Goal: Register for event/course

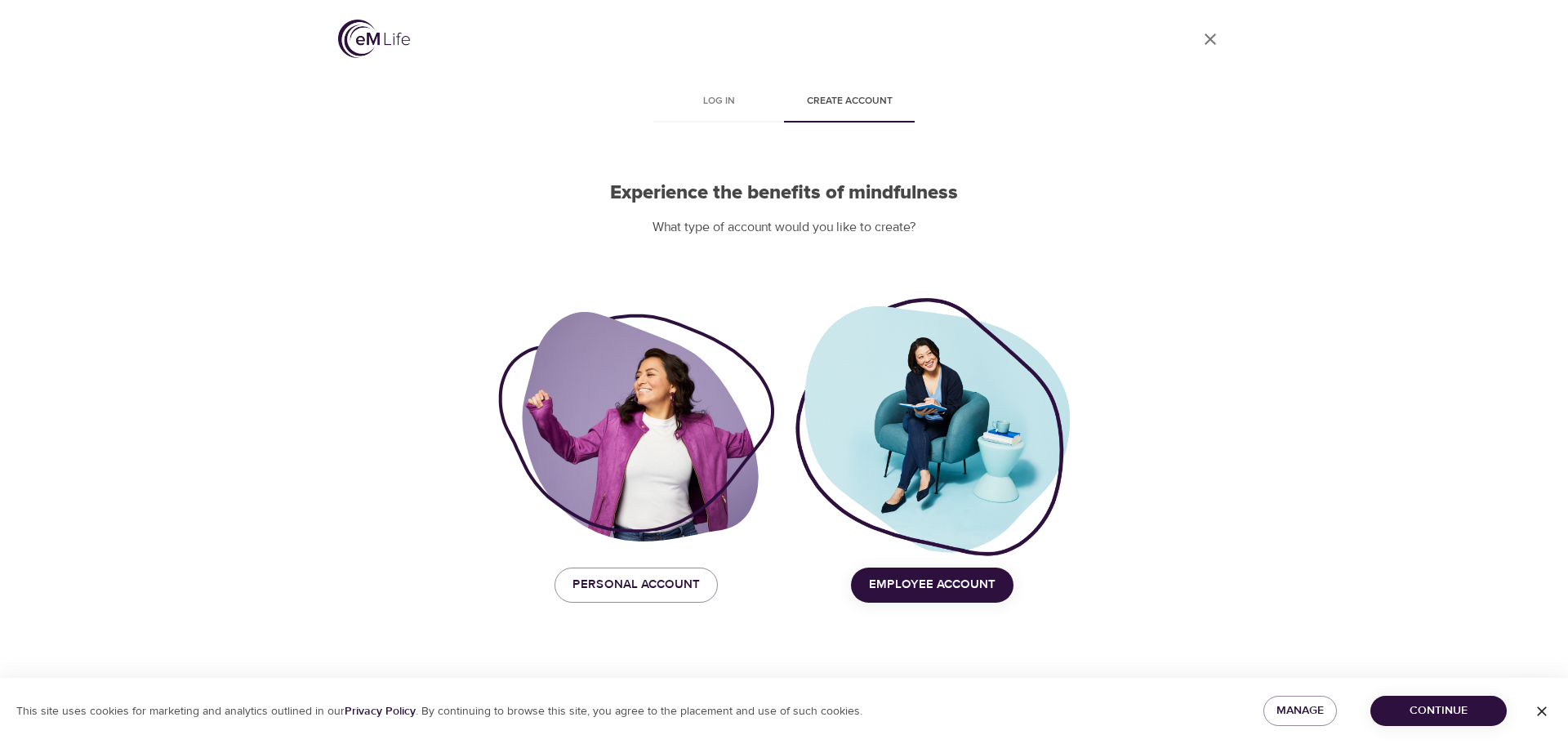
click at [955, 568] on button "Employee Account" at bounding box center [931, 585] width 162 height 34
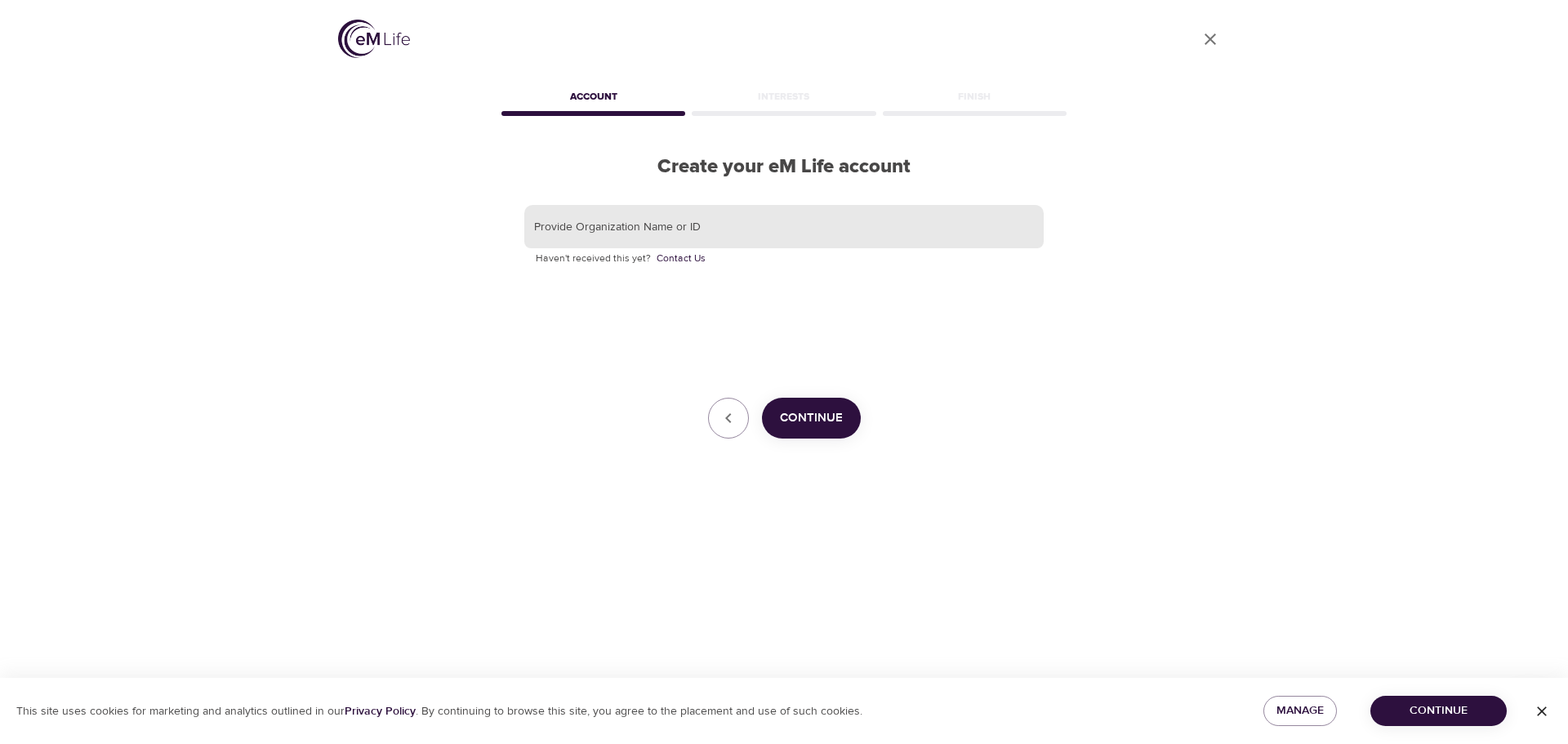
click at [717, 234] on input "text" at bounding box center [784, 227] width 520 height 44
paste input "KORNFERRY"
type input "KORNFERRY"
click at [822, 437] on button "Continue" at bounding box center [812, 419] width 99 height 41
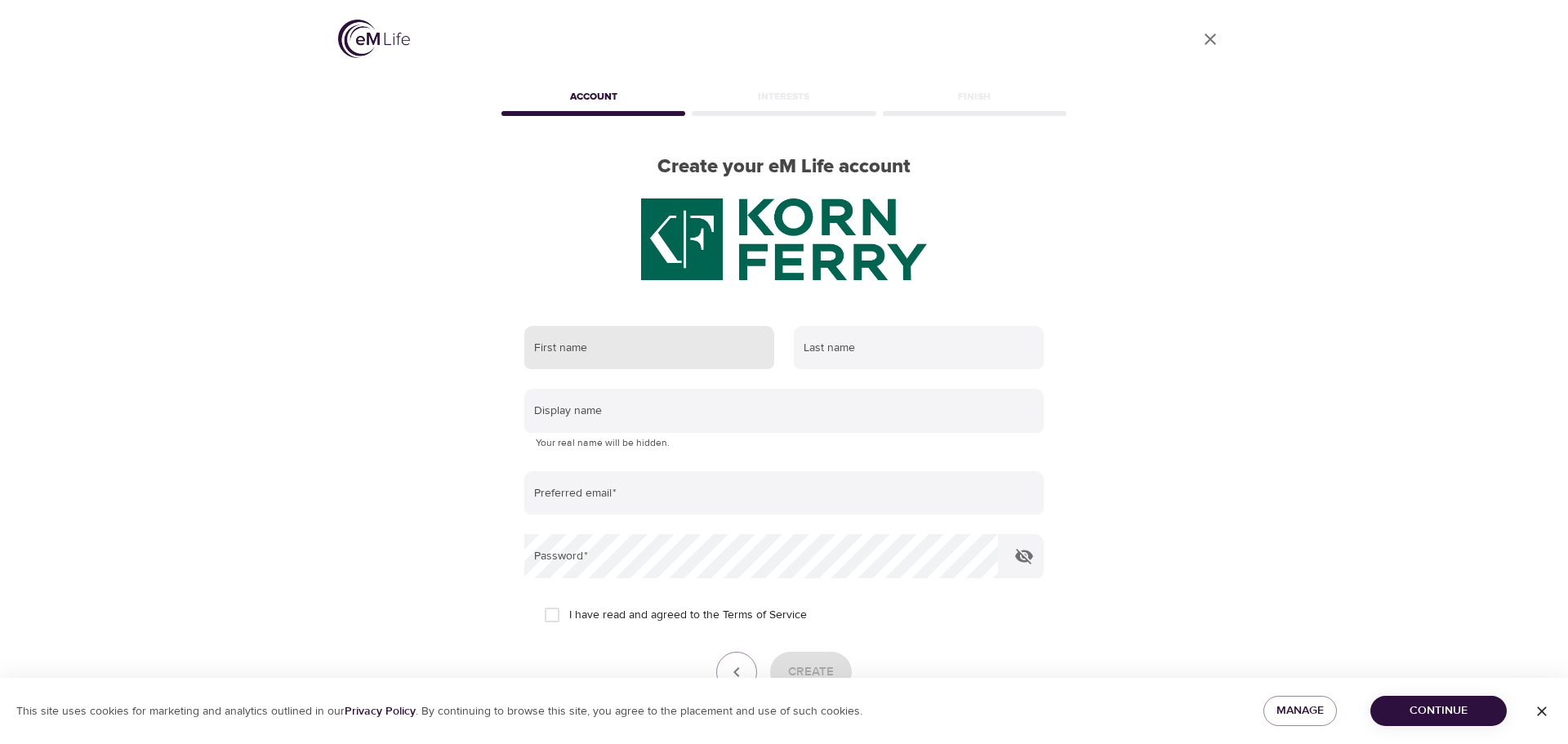
click at [700, 262] on img at bounding box center [784, 239] width 286 height 82
click at [671, 347] on input "text" at bounding box center [649, 348] width 250 height 44
type input "Gabrie"
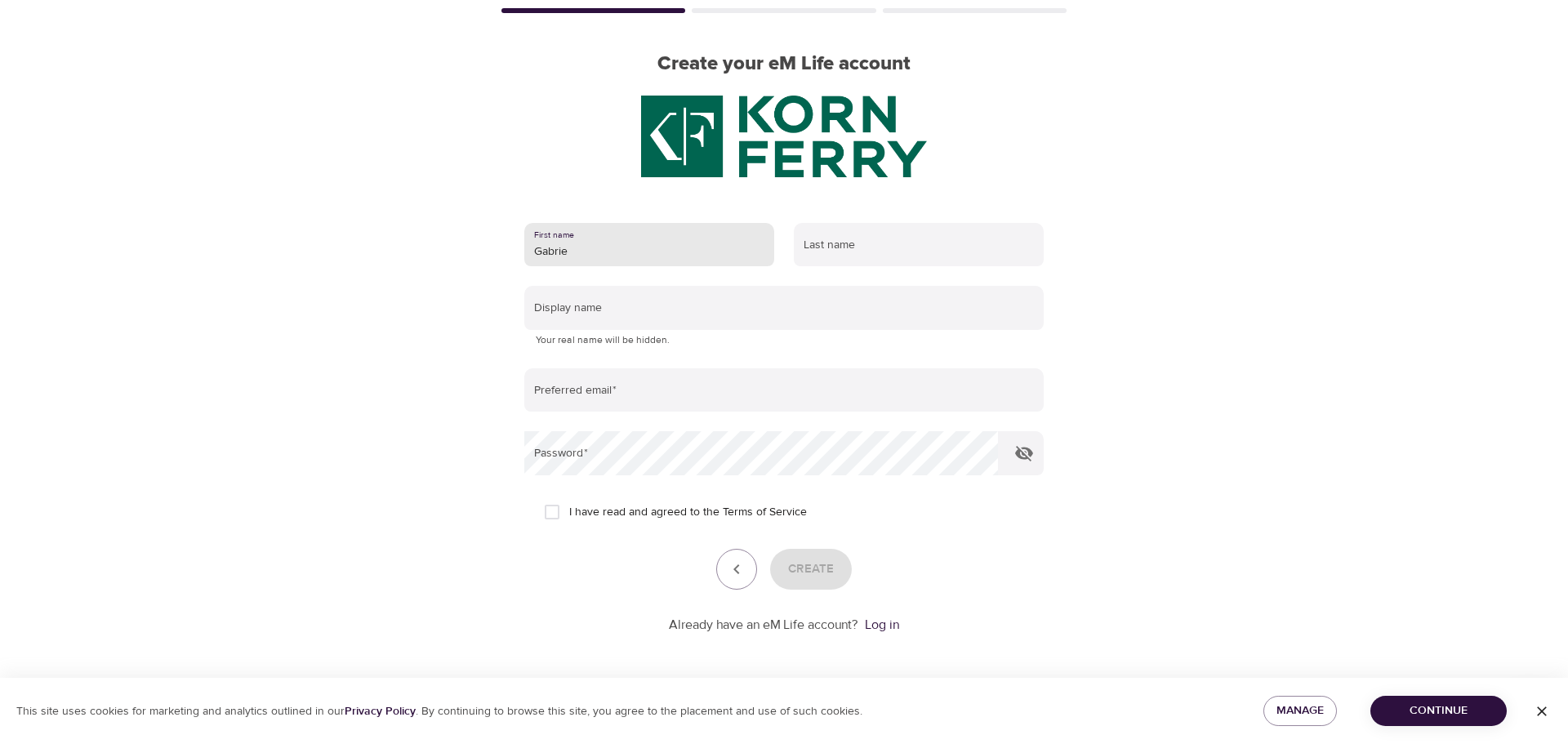
scroll to position [104, 0]
click at [741, 577] on icon "button" at bounding box center [737, 569] width 20 height 20
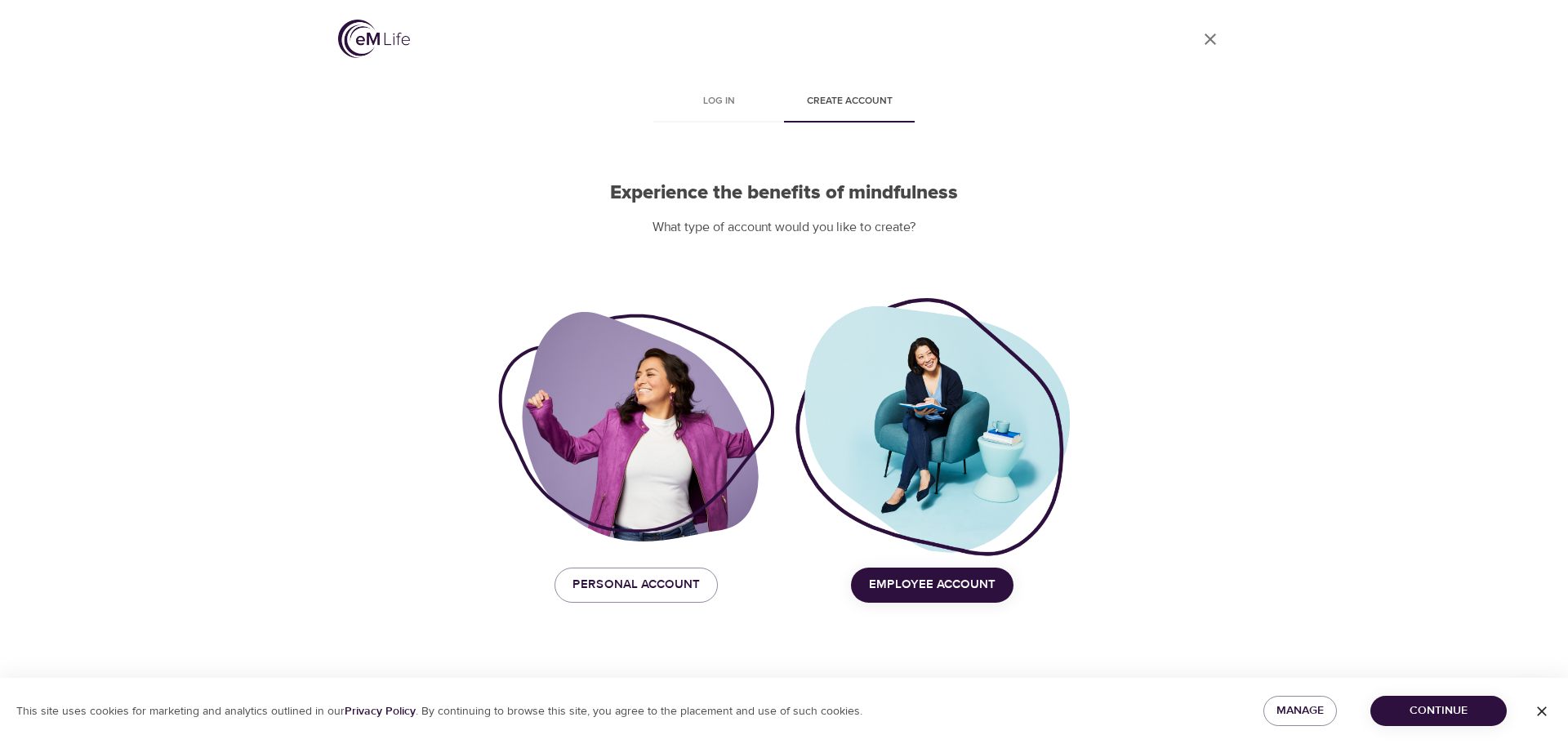
scroll to position [0, 0]
click at [611, 589] on span "Personal Account" at bounding box center [637, 585] width 128 height 22
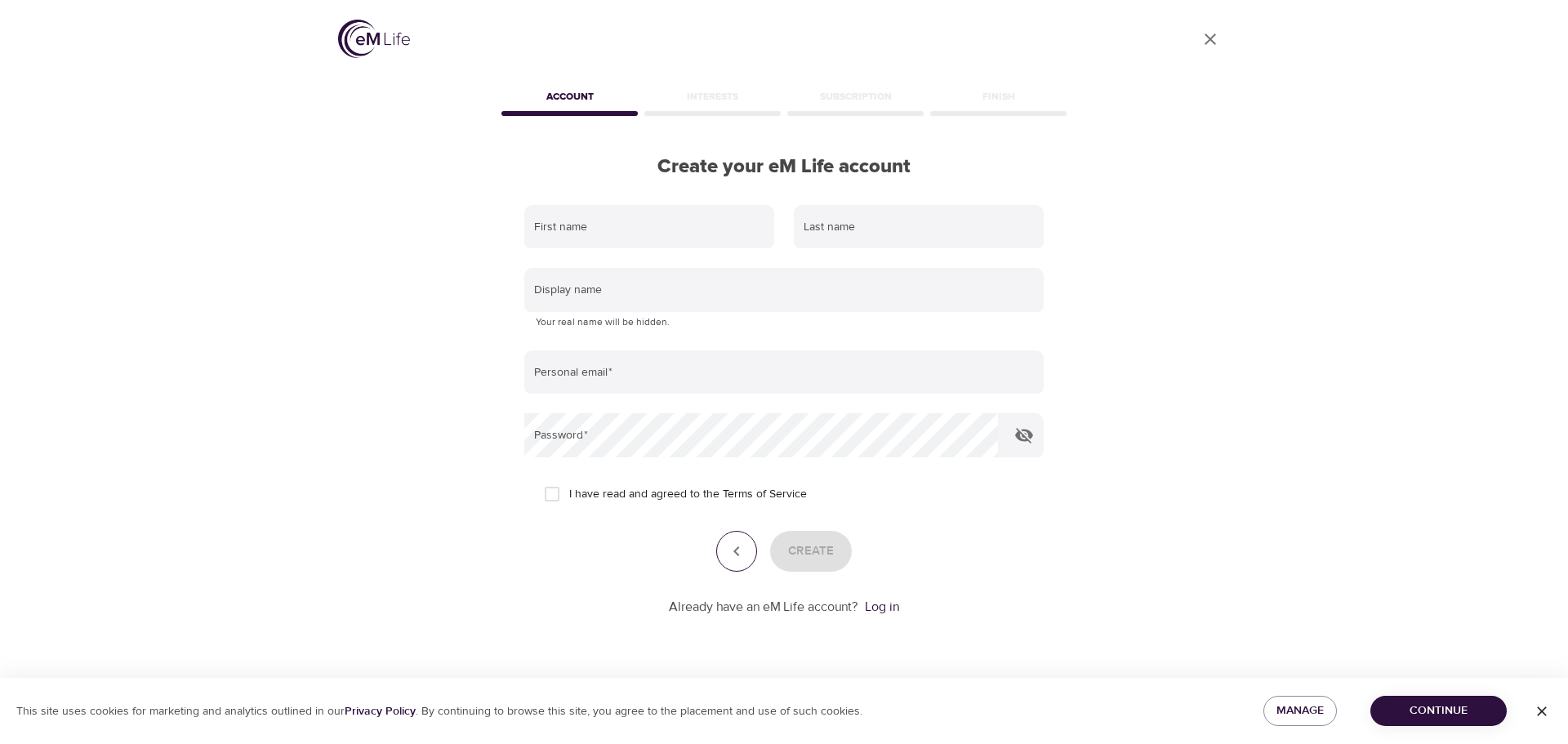
click at [730, 552] on icon "button" at bounding box center [737, 551] width 20 height 20
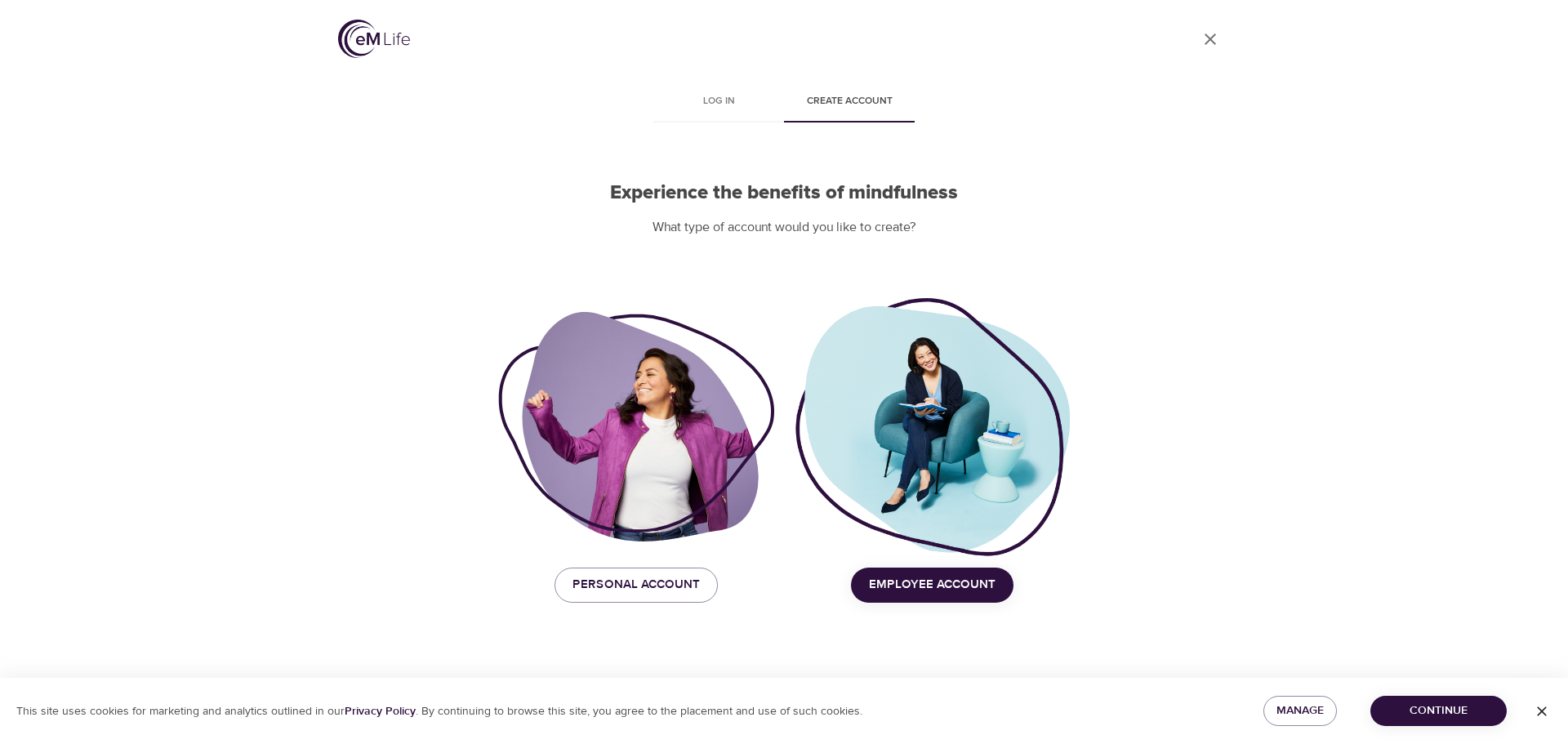
click at [962, 590] on span "Employee Account" at bounding box center [932, 585] width 127 height 22
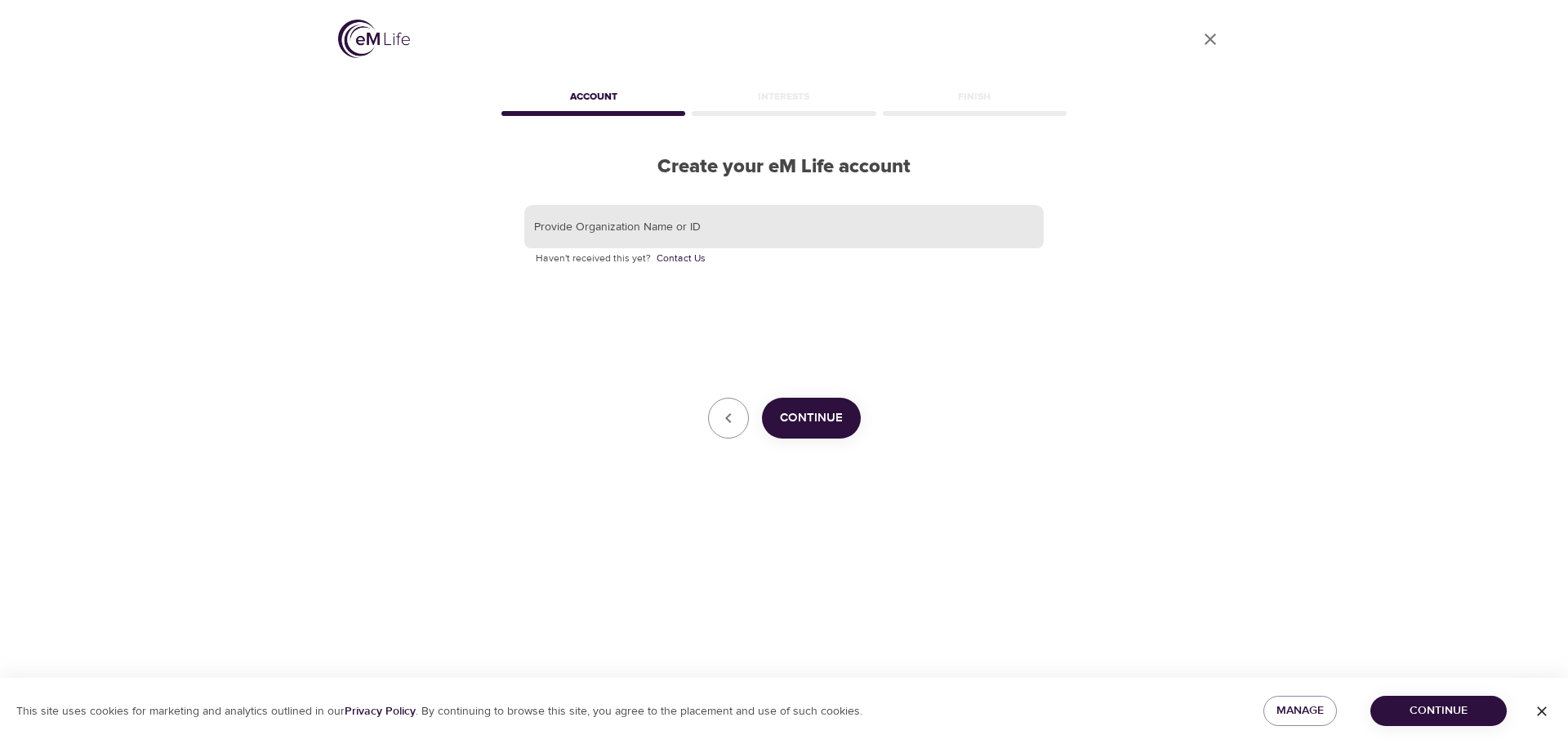
click at [681, 210] on input "text" at bounding box center [784, 227] width 520 height 44
paste input "KORNFERRY"
type input "KORNFERRY"
click at [832, 429] on button "Continue" at bounding box center [812, 419] width 99 height 41
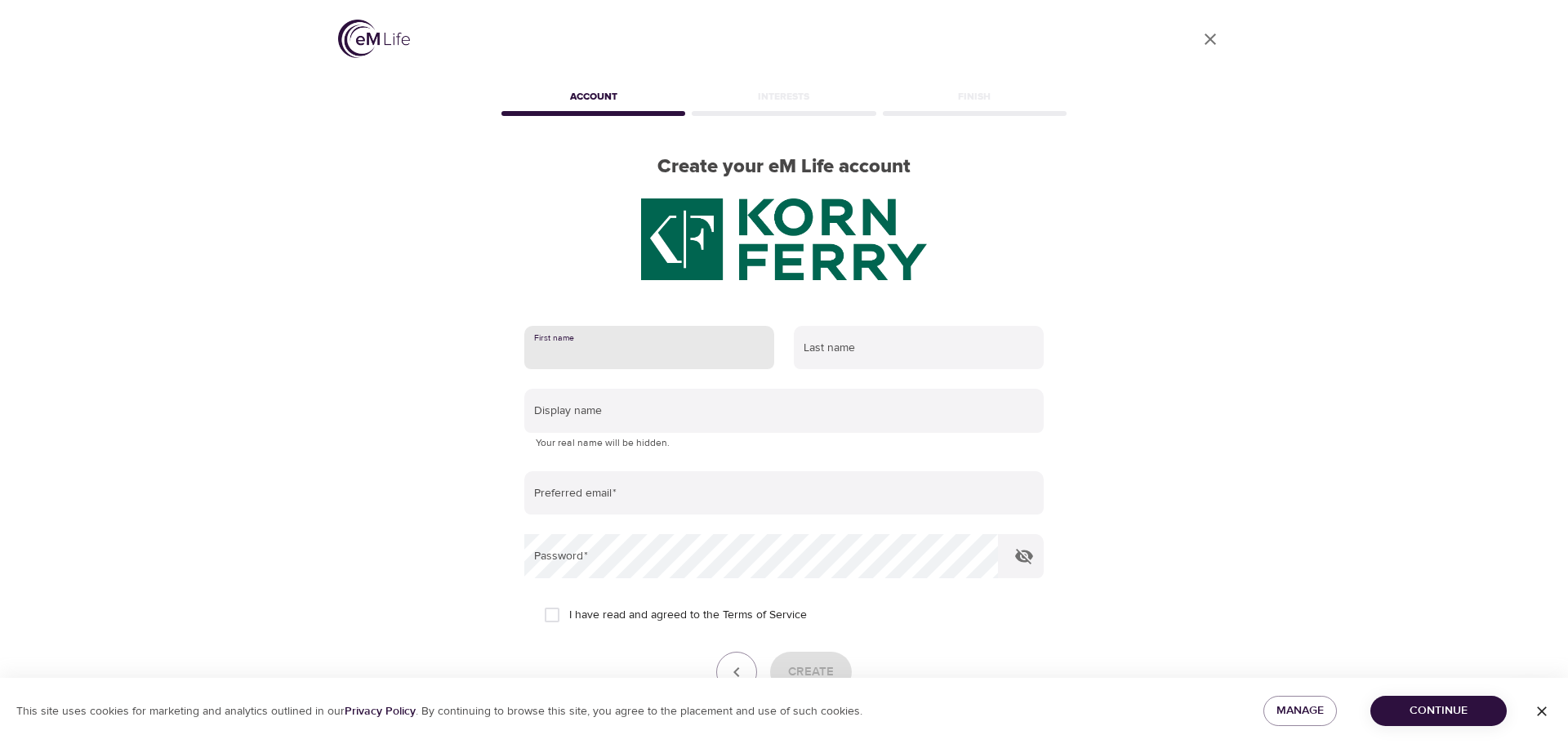
click at [720, 346] on input "text" at bounding box center [649, 348] width 250 height 44
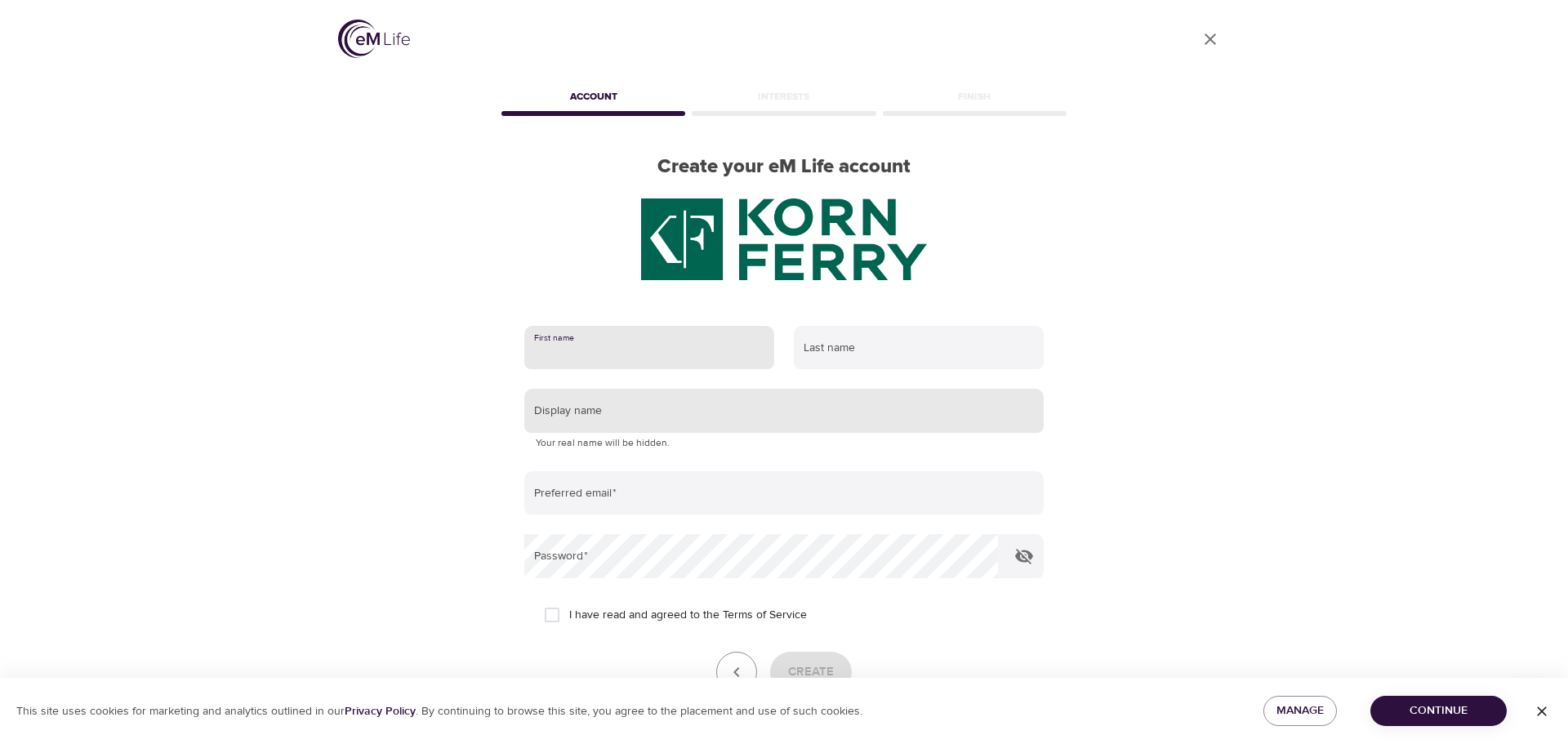
type input "[PERSON_NAME]"
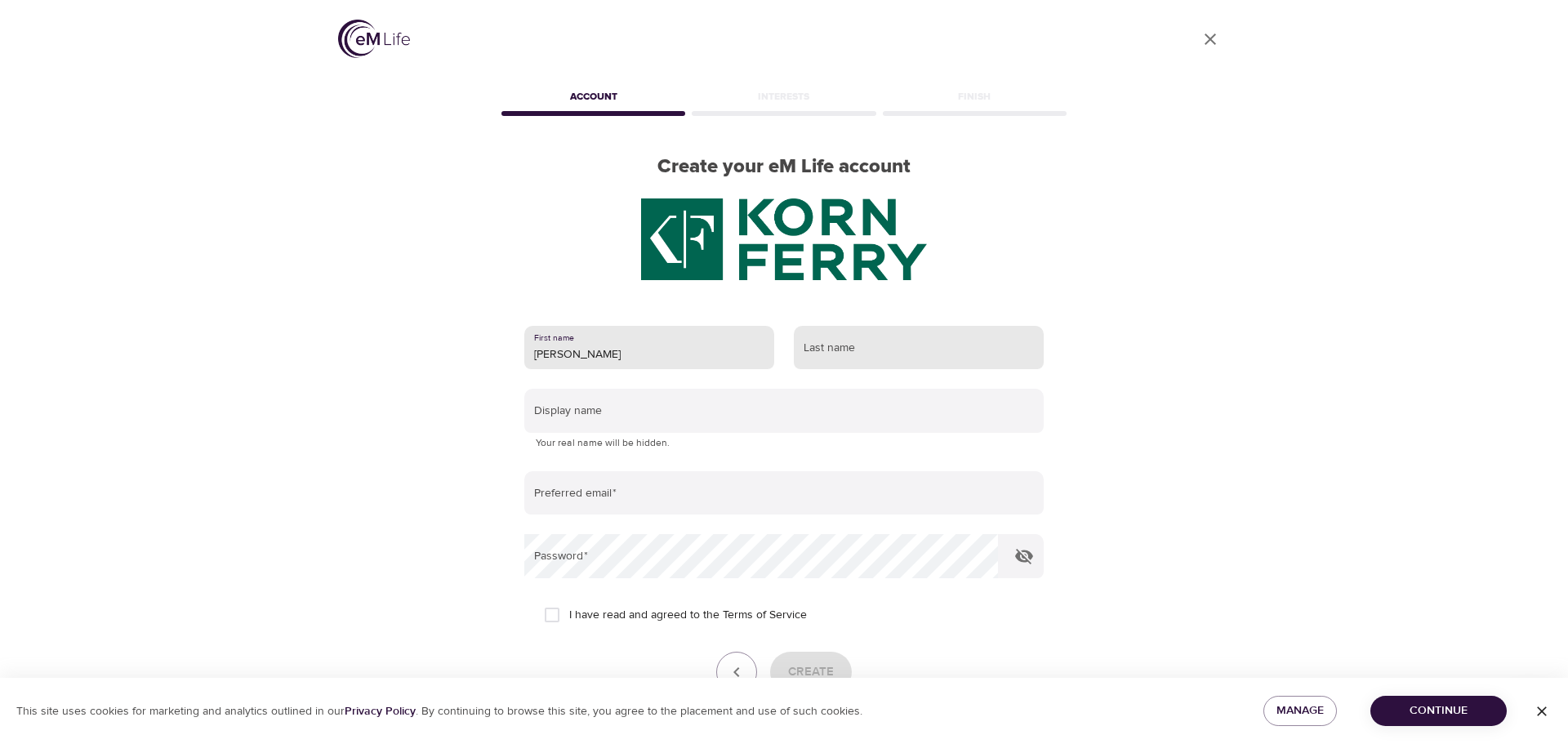
click at [855, 355] on input "text" at bounding box center [919, 348] width 250 height 44
type input "g"
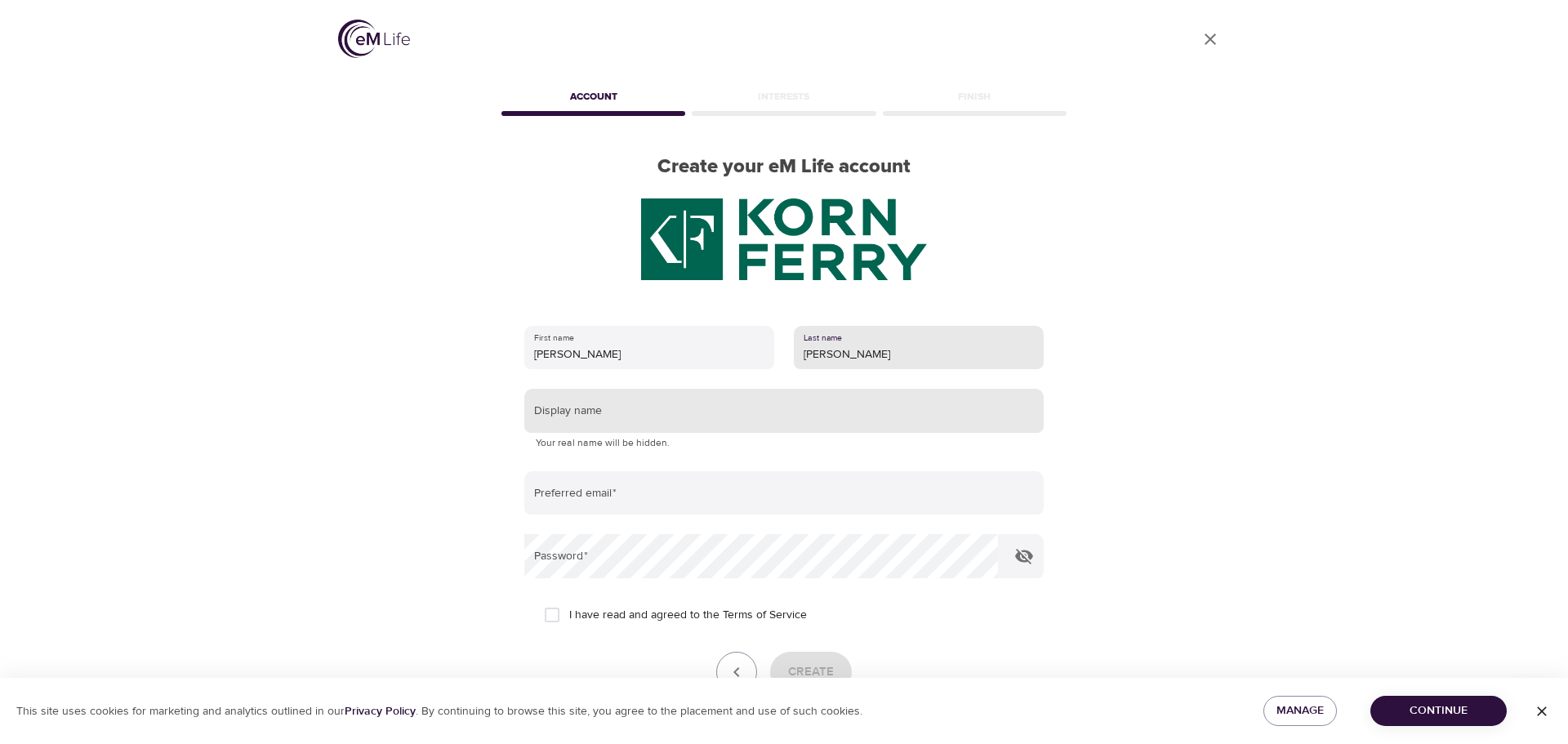
type input "[PERSON_NAME]"
click at [627, 407] on input "text" at bounding box center [784, 411] width 520 height 44
type input "G"
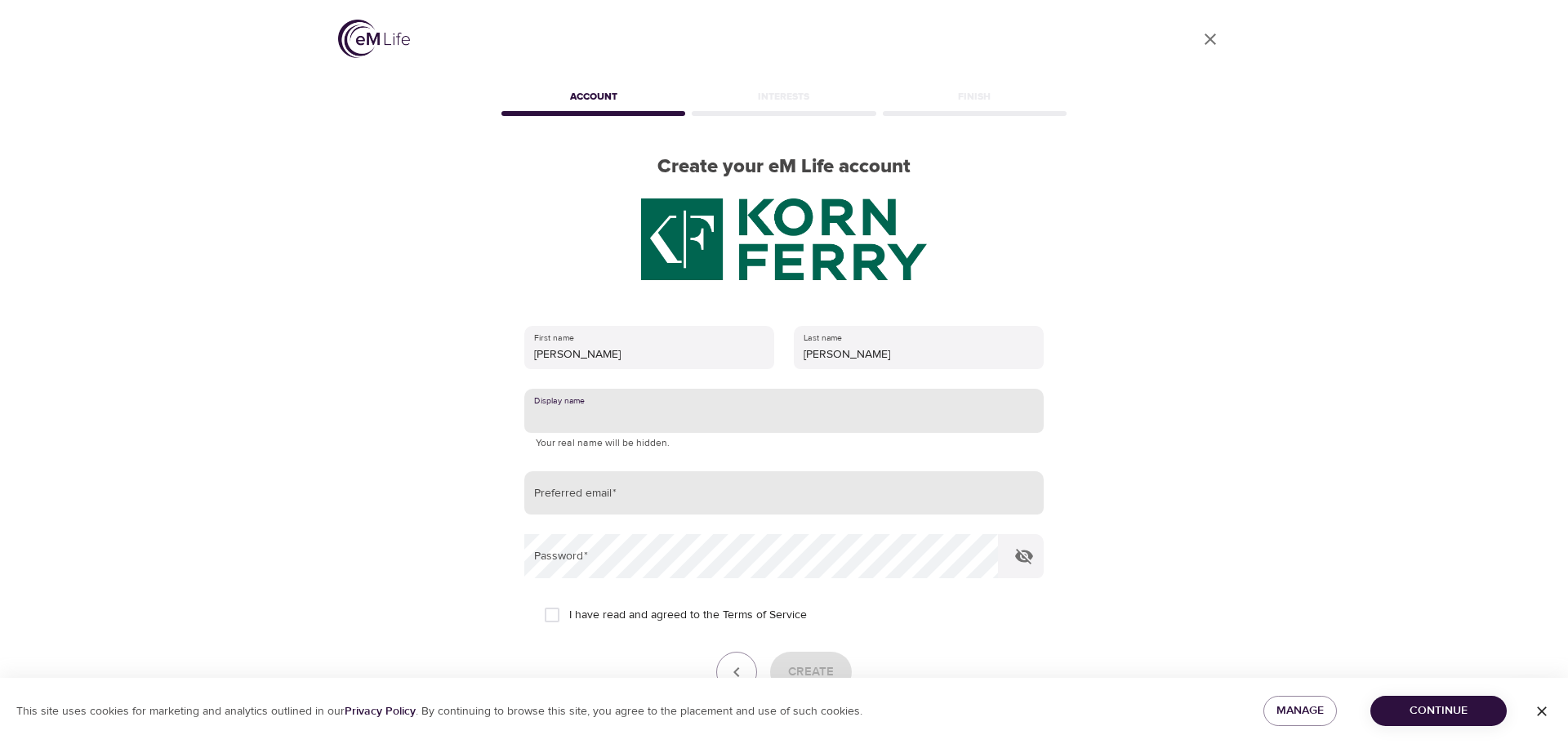
click at [612, 509] on input "email" at bounding box center [784, 493] width 520 height 44
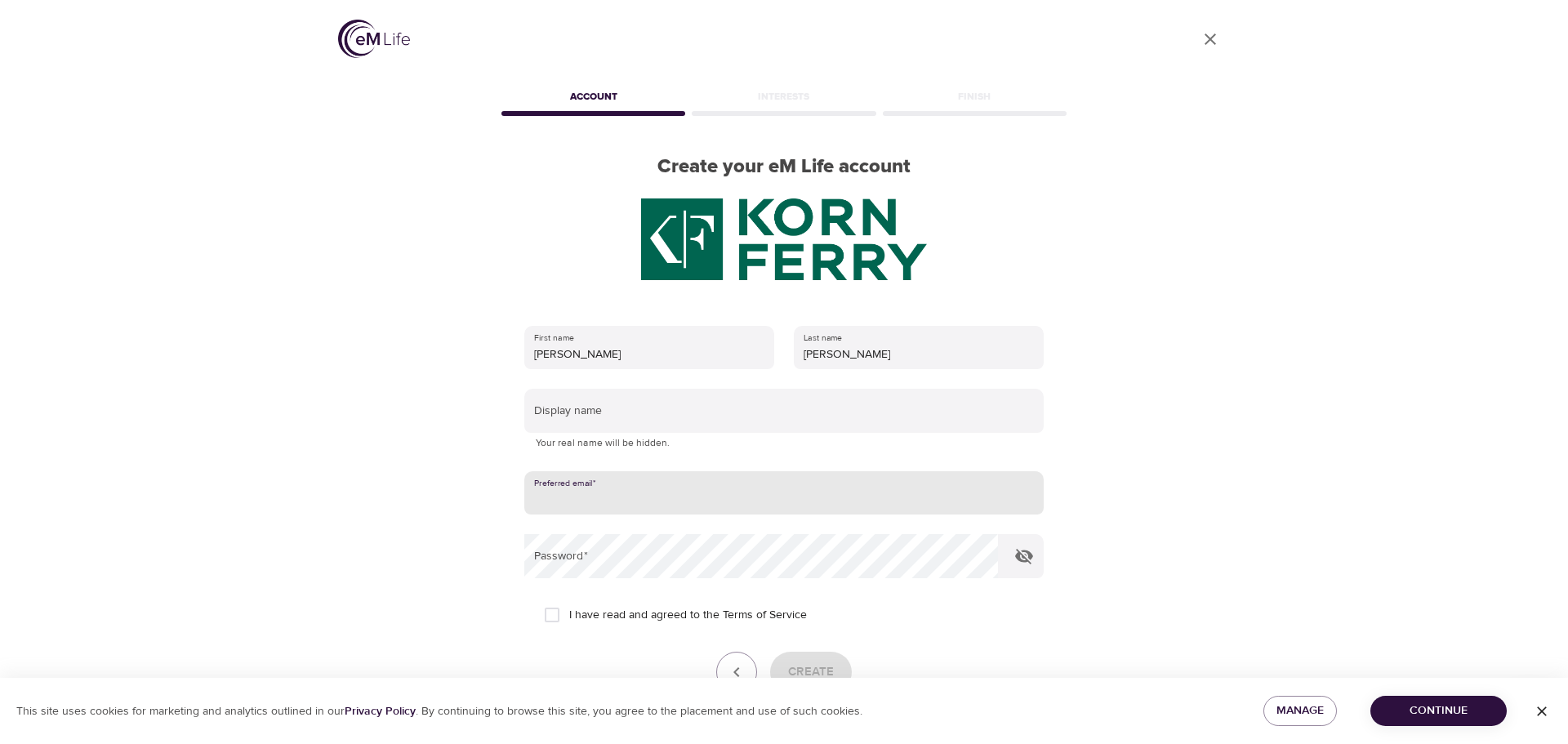
click at [639, 496] on input "email" at bounding box center [784, 493] width 520 height 44
type input "[PERSON_NAME][EMAIL_ADDRESS][PERSON_NAME][DOMAIN_NAME]"
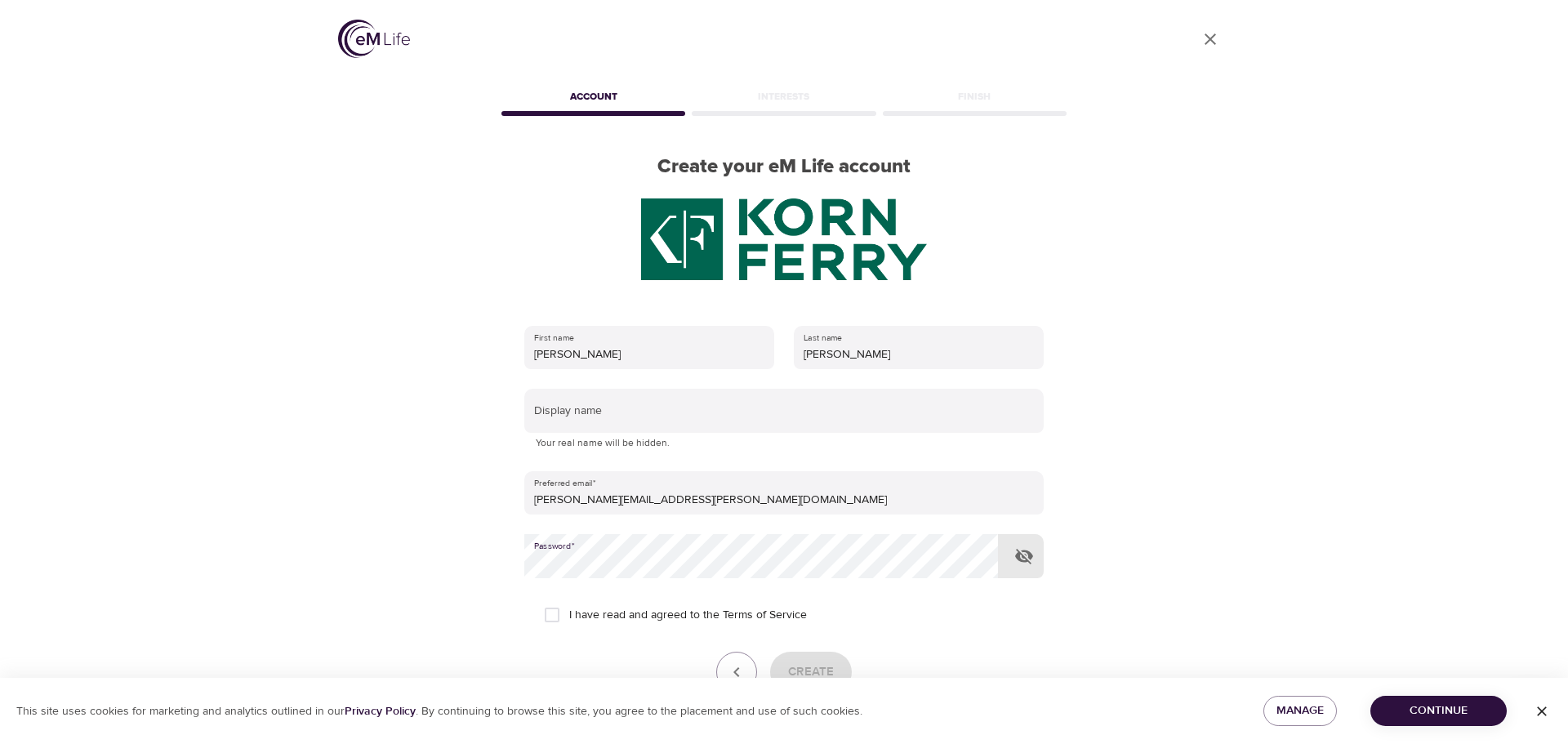
click at [1035, 553] on button "button" at bounding box center [1025, 556] width 39 height 39
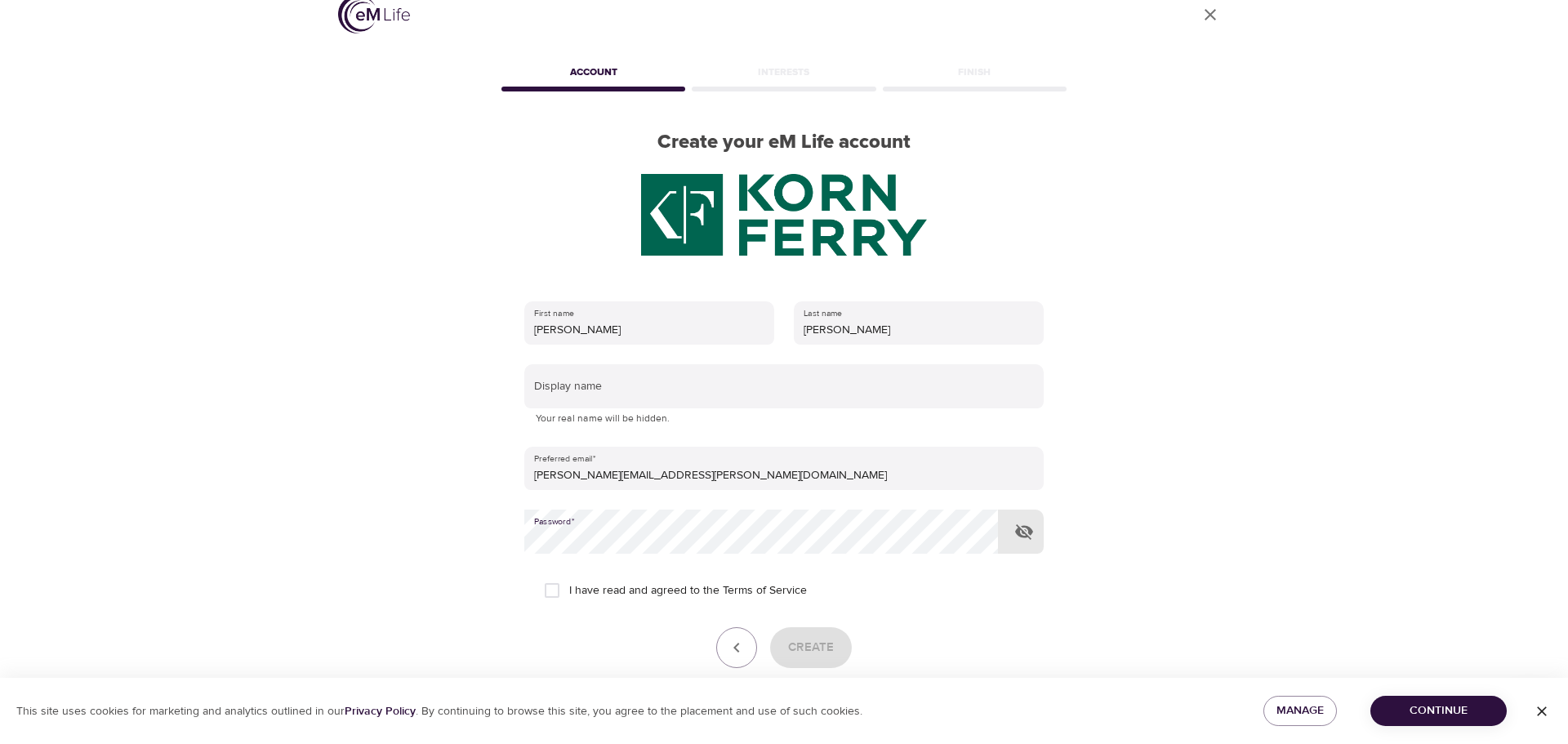
scroll to position [26, 0]
click at [607, 585] on span "I have read and agreed to the Terms of Service" at bounding box center [688, 590] width 238 height 17
click at [569, 585] on input "I have read and agreed to the Terms of Service" at bounding box center [552, 590] width 34 height 34
checkbox input "true"
click at [788, 643] on span "Create" at bounding box center [811, 648] width 46 height 22
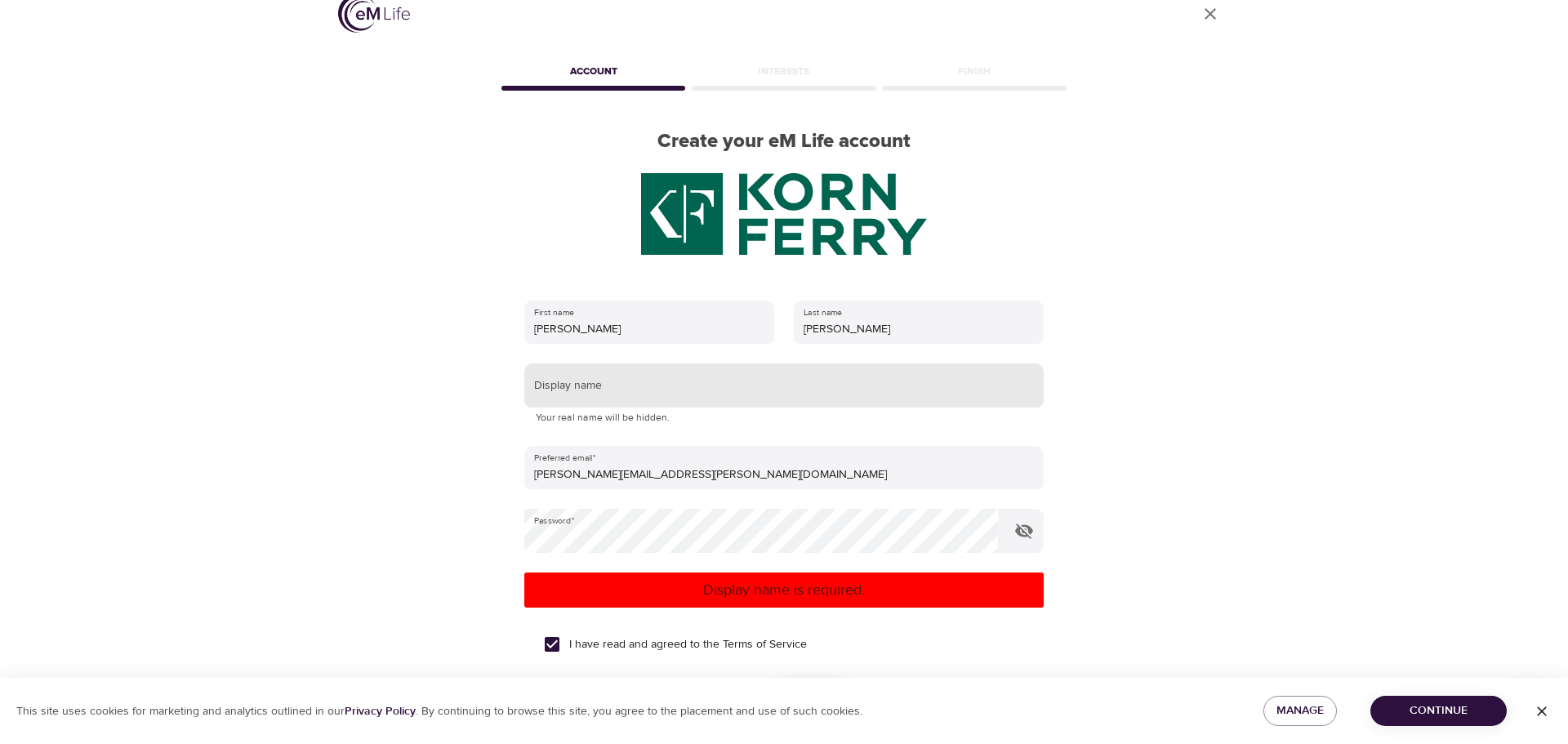
click at [626, 374] on input "text" at bounding box center [784, 385] width 520 height 44
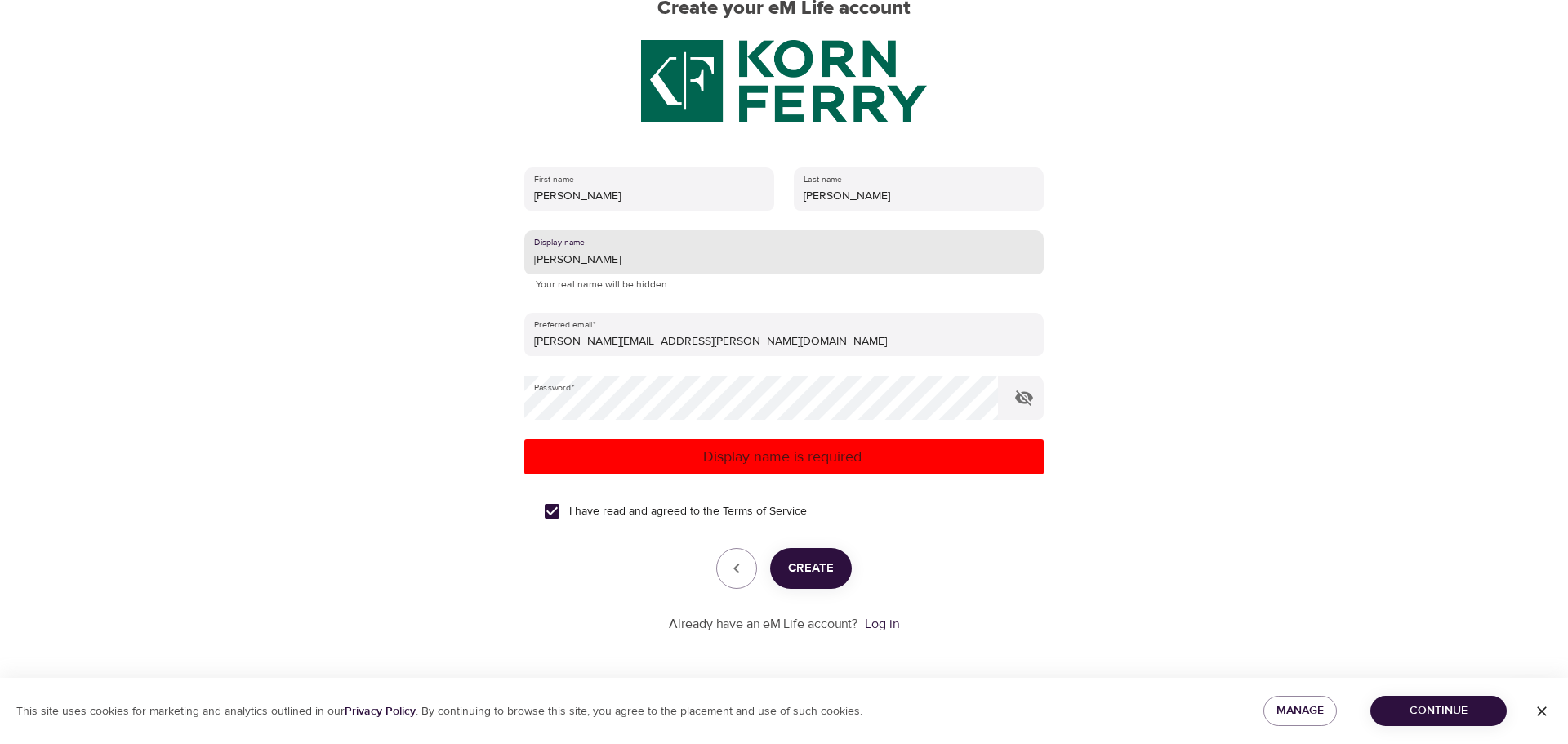
type input "[PERSON_NAME]"
click at [814, 580] on button "Create" at bounding box center [811, 569] width 82 height 41
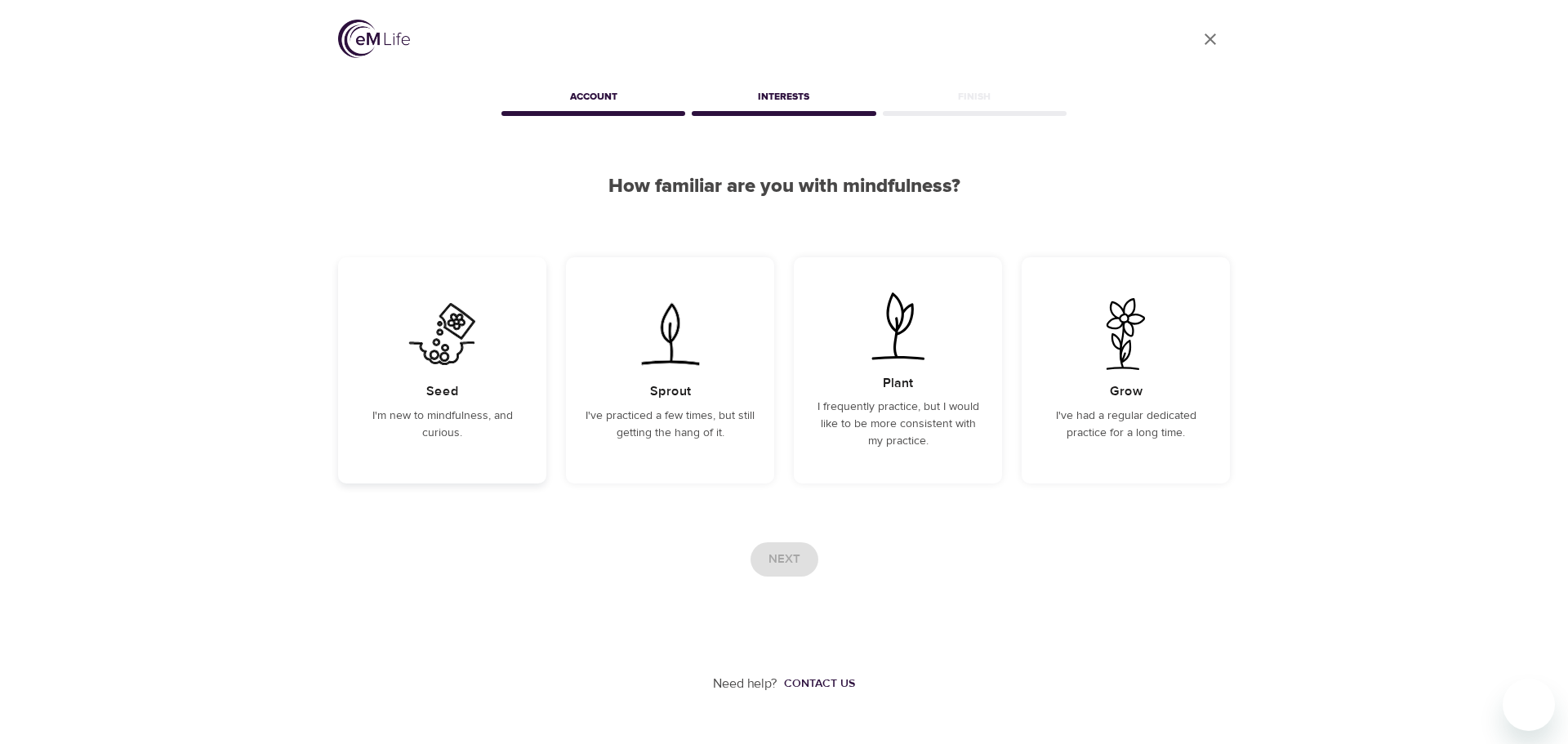
click at [480, 372] on div "Seed I'm new to mindfulness, and curious." at bounding box center [442, 371] width 208 height 226
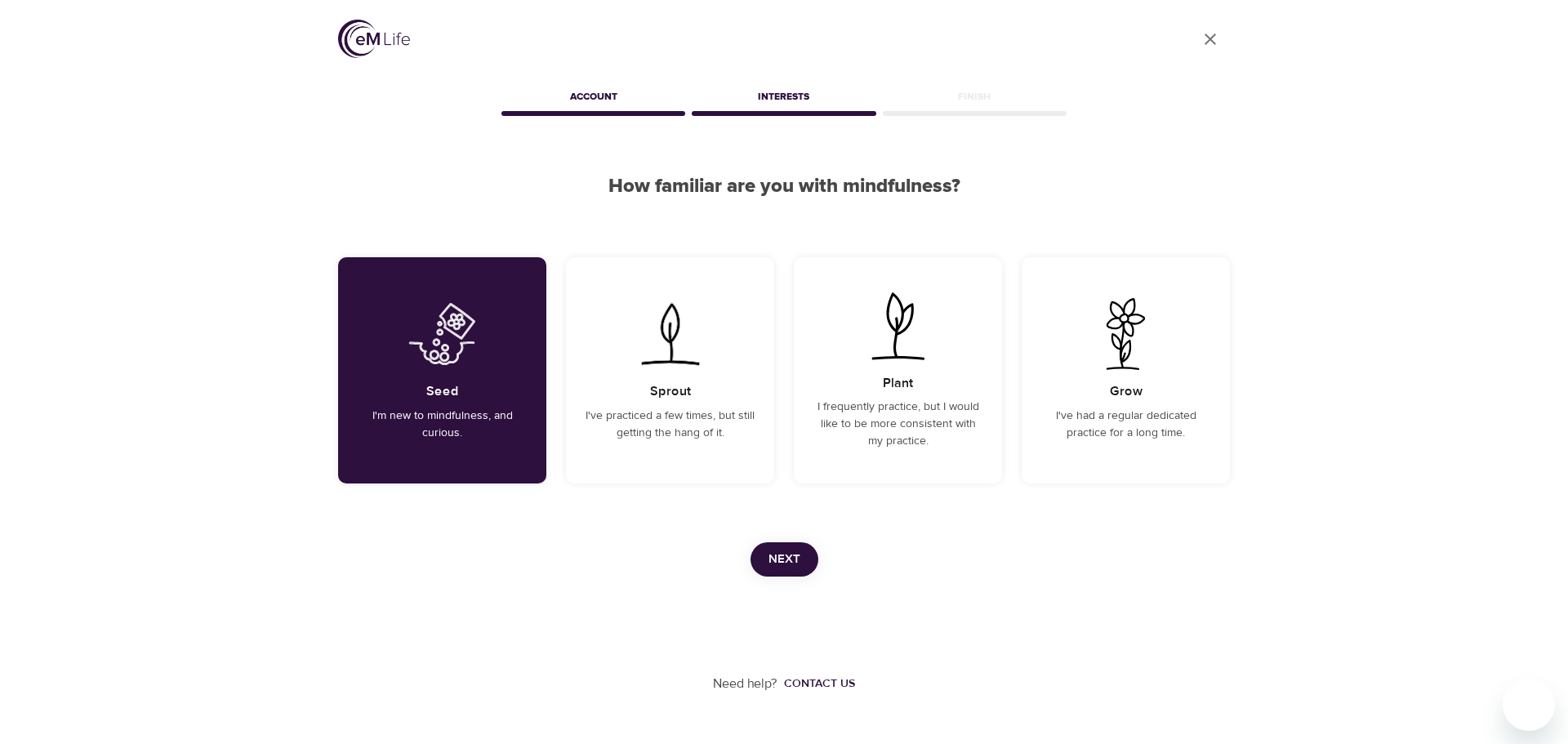
click at [779, 551] on span "Next" at bounding box center [784, 560] width 31 height 22
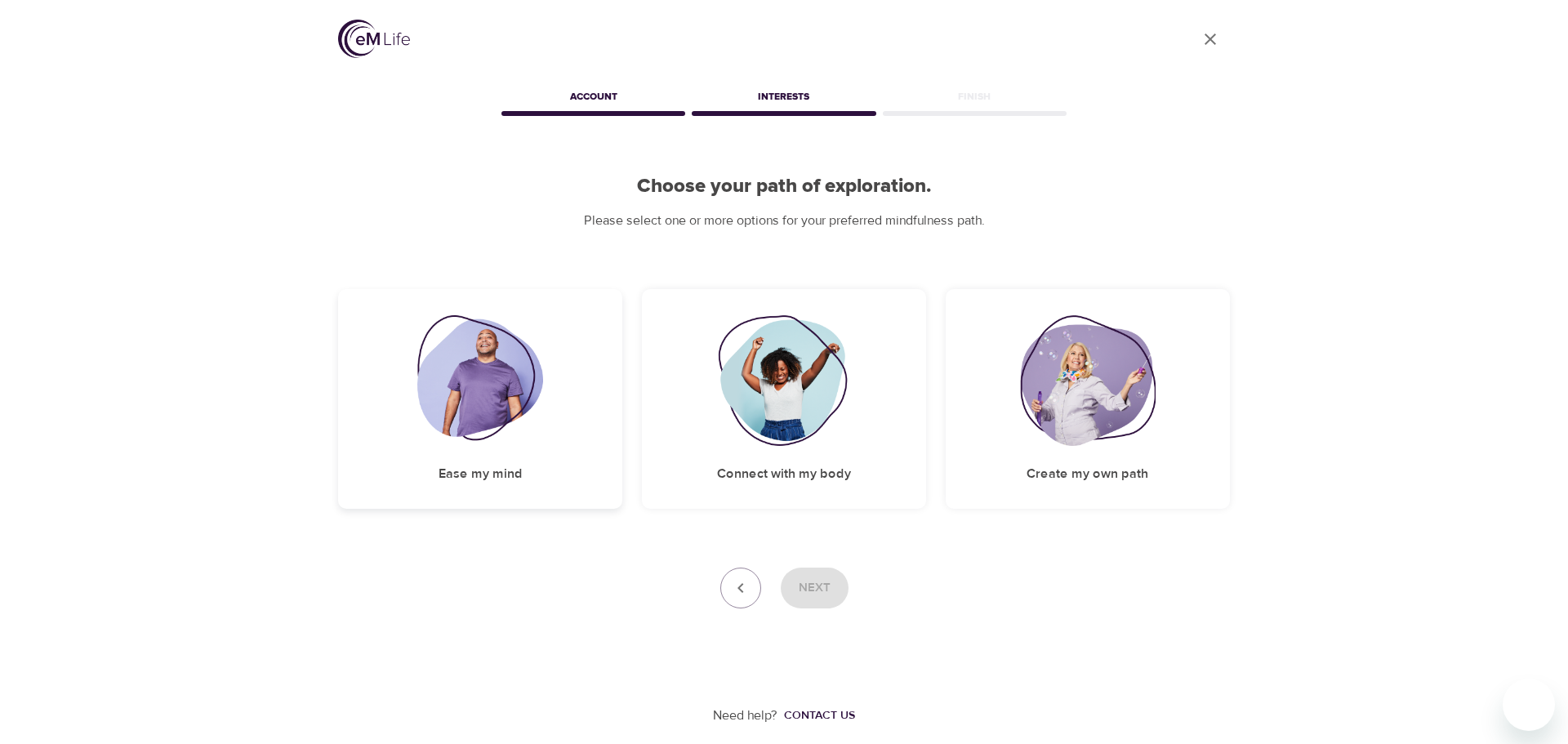
click at [477, 437] on img at bounding box center [480, 380] width 127 height 131
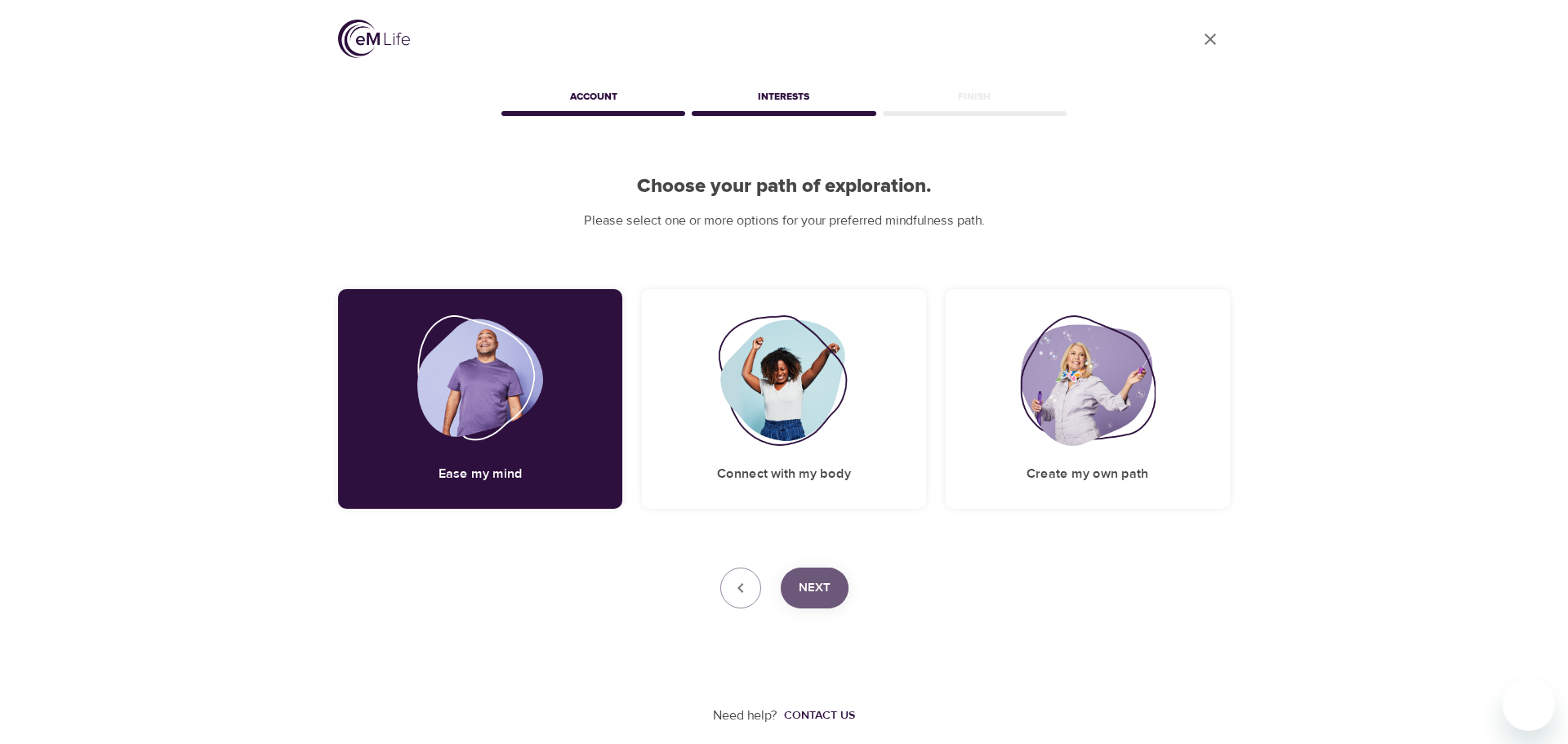
click at [826, 594] on span "Next" at bounding box center [814, 589] width 31 height 22
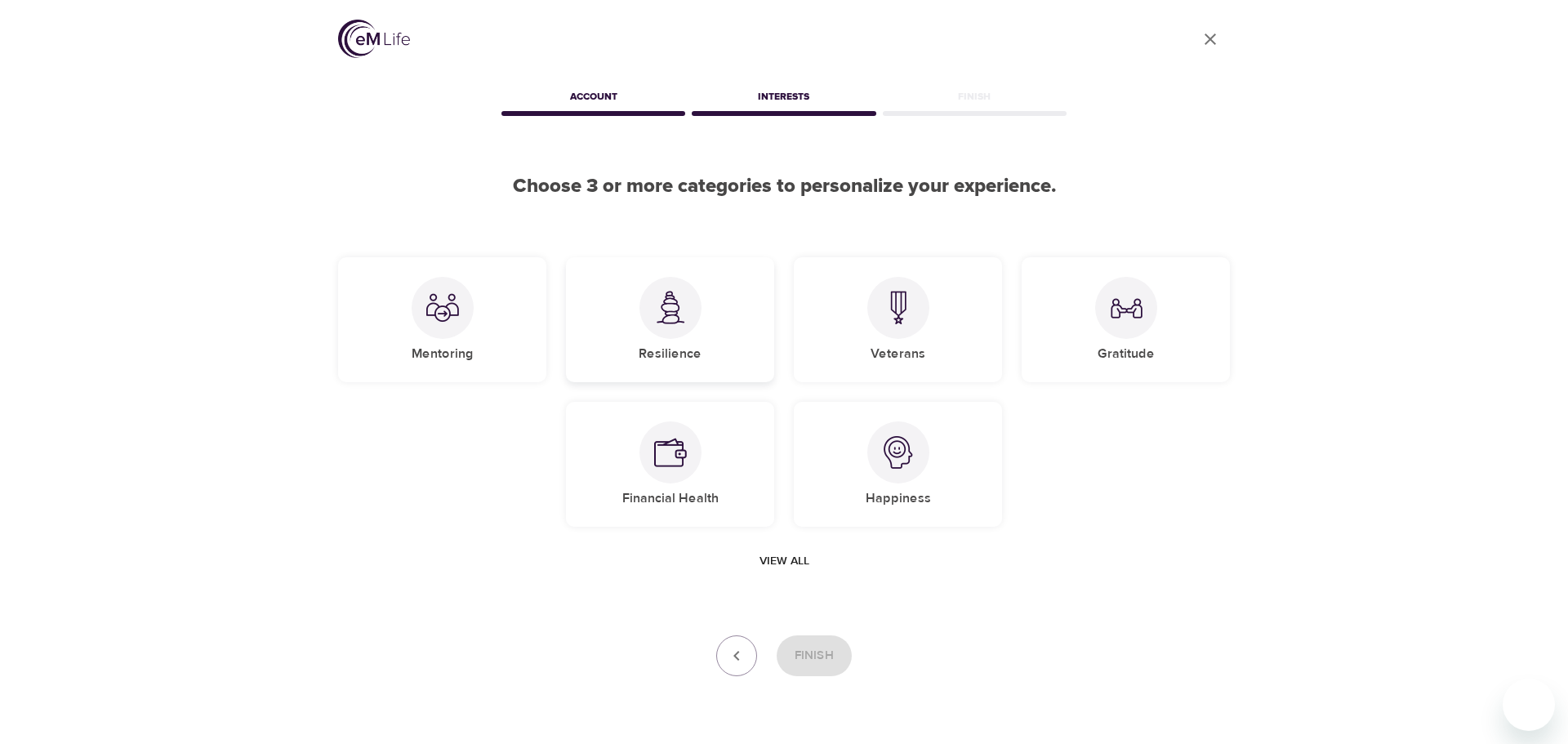
click at [666, 316] on img at bounding box center [670, 308] width 32 height 33
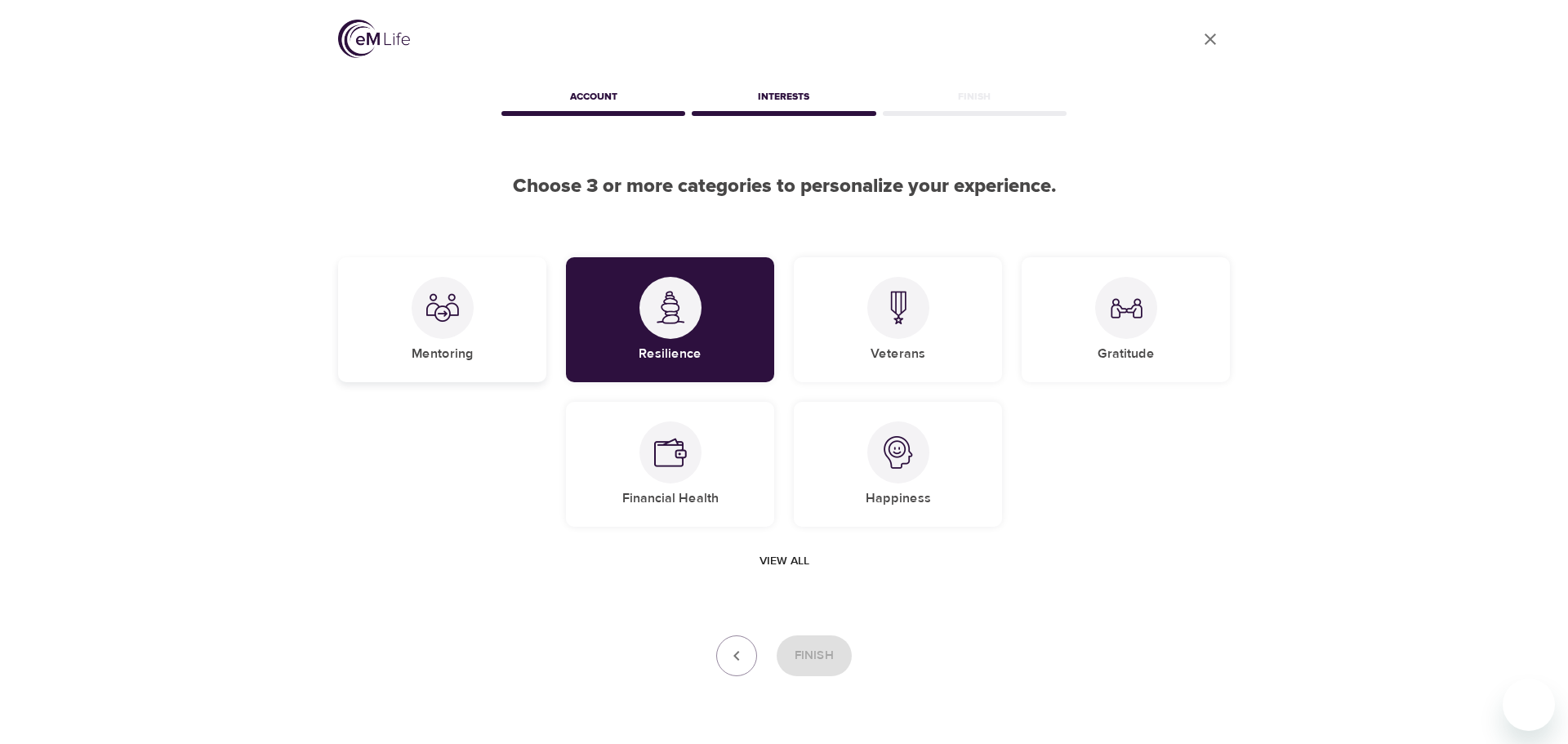
click at [453, 324] on div at bounding box center [442, 308] width 62 height 62
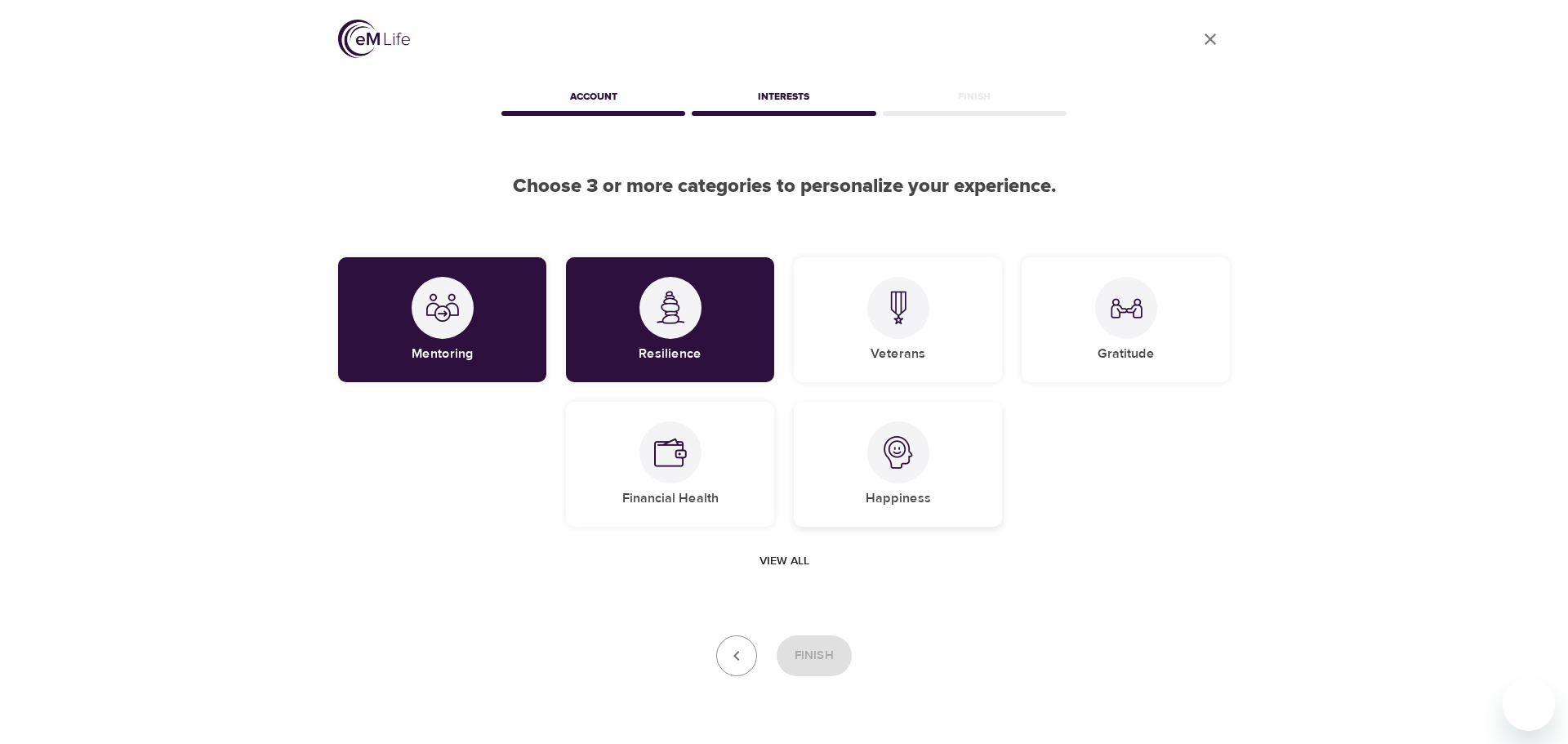
click at [871, 493] on h5 "Happiness" at bounding box center [898, 498] width 66 height 17
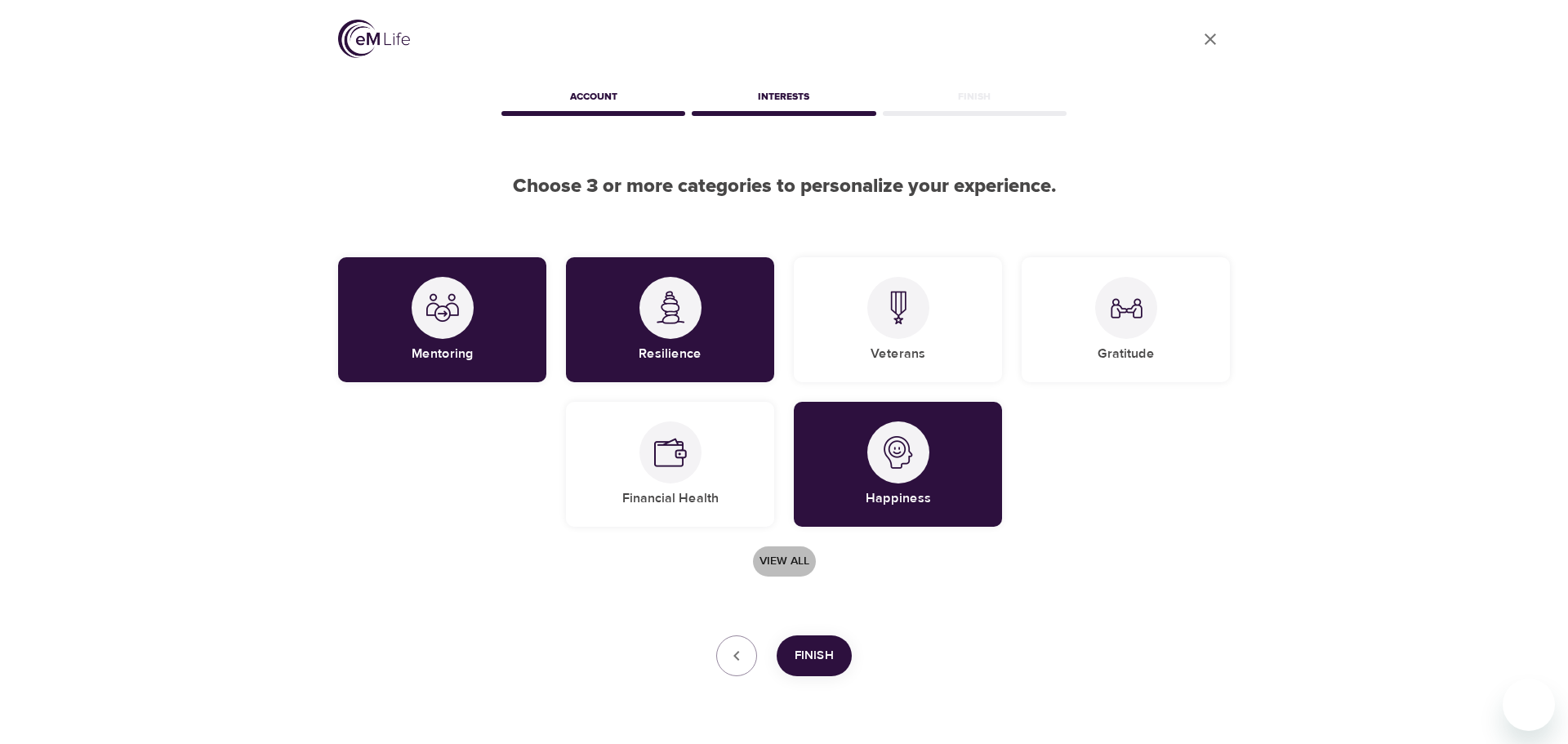
click at [782, 554] on span "View all" at bounding box center [784, 561] width 50 height 21
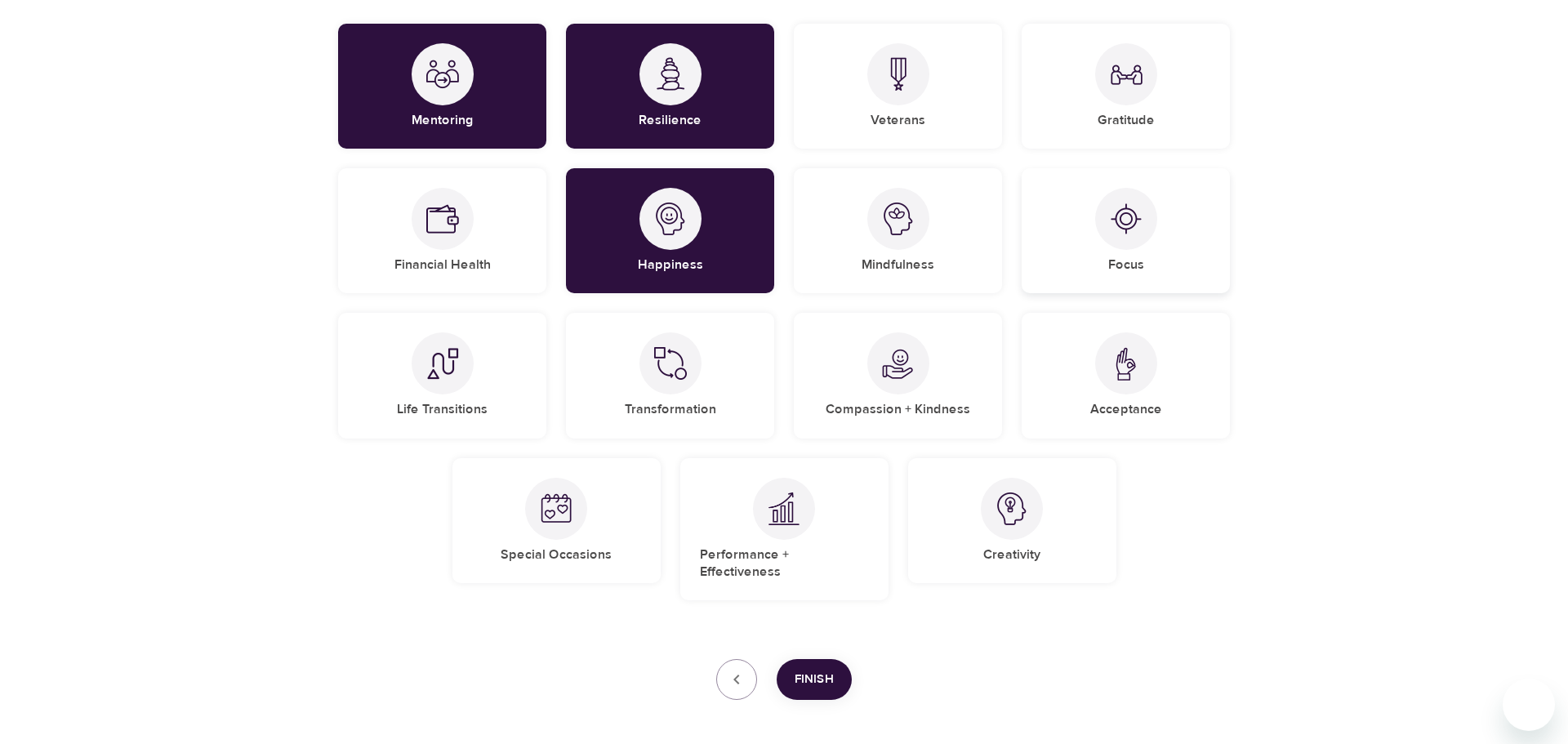
scroll to position [243, 0]
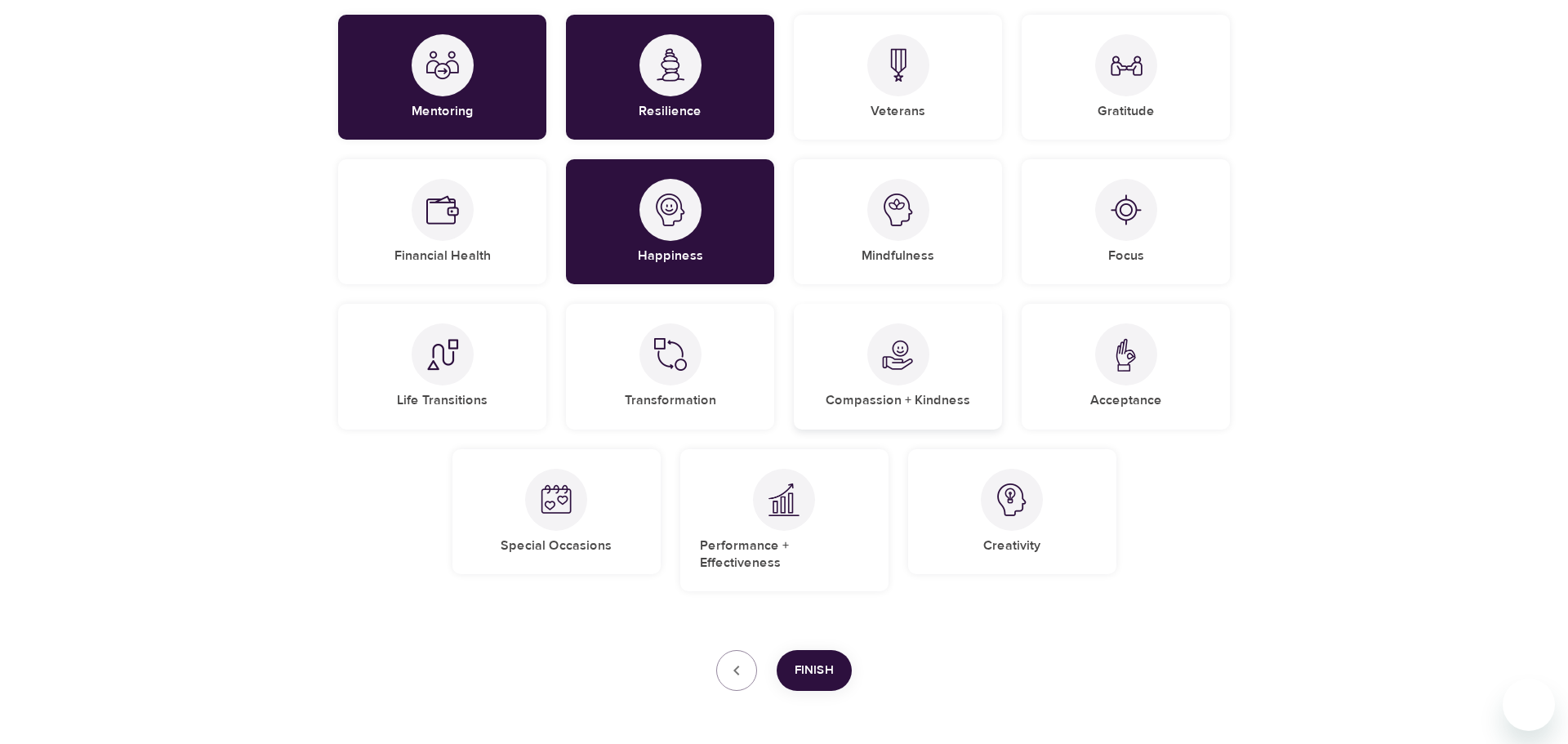
click at [933, 359] on div "Compassion + Kindness" at bounding box center [898, 366] width 208 height 125
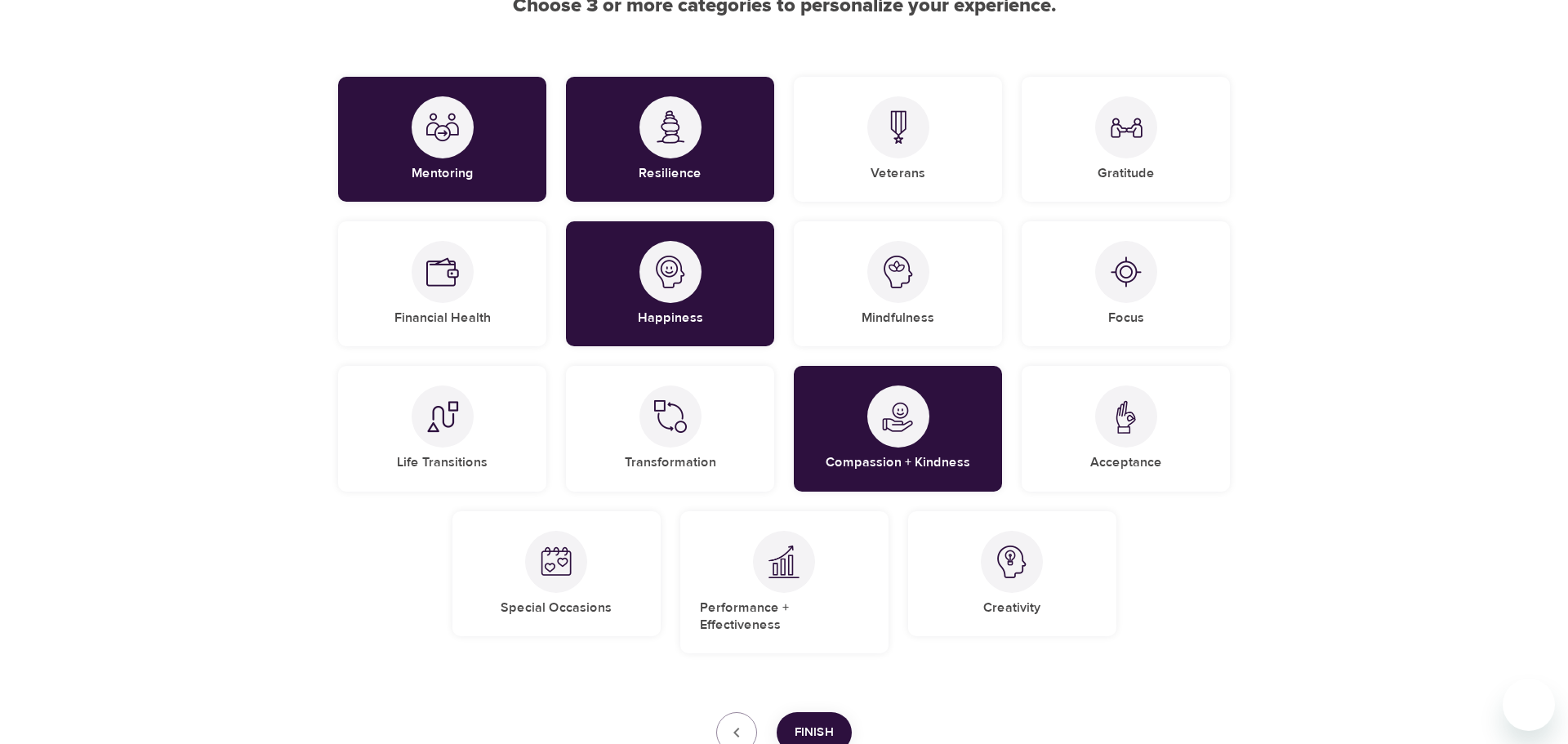
scroll to position [191, 0]
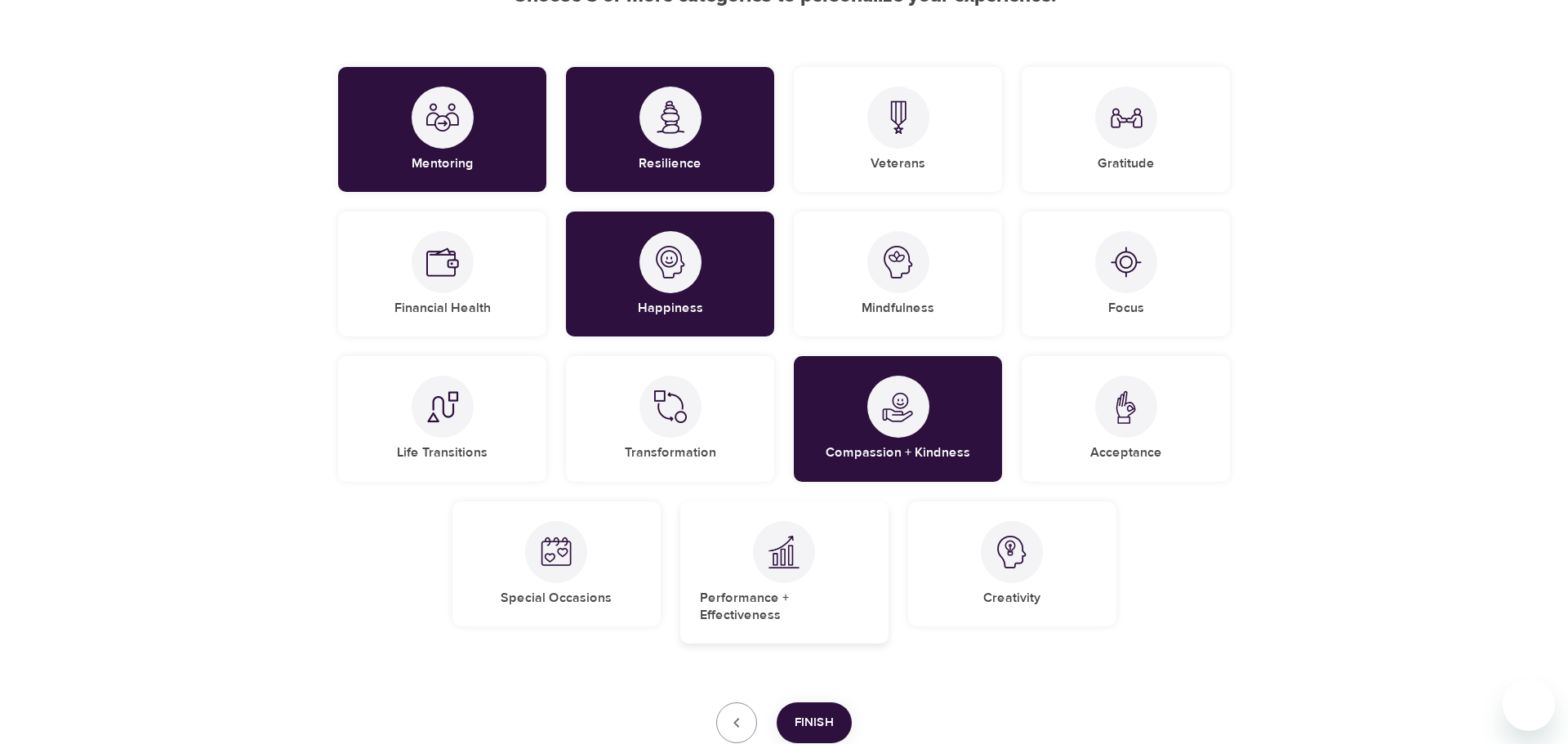
click at [872, 557] on div "Performance + Effectiveness" at bounding box center [785, 572] width 208 height 143
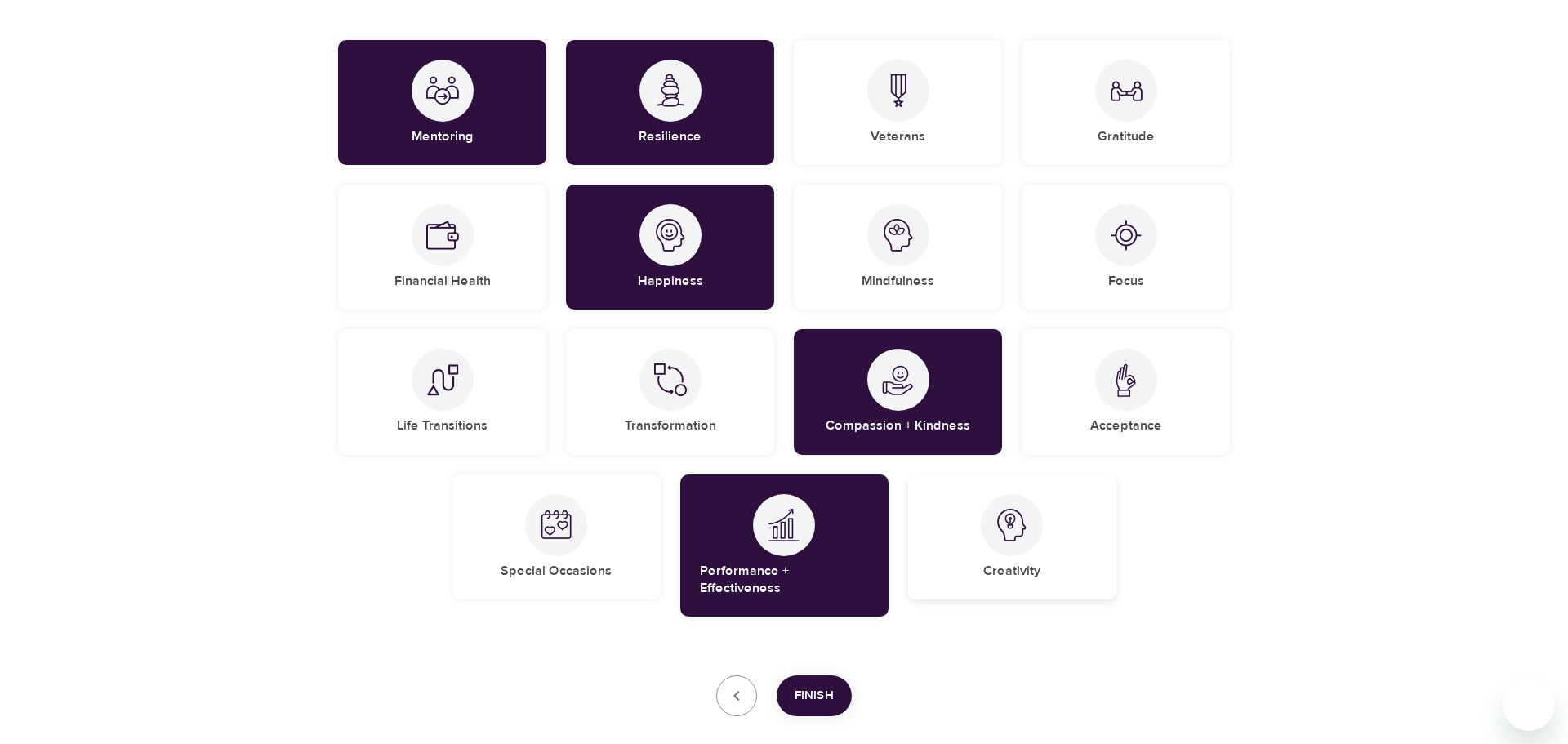
scroll to position [232, 0]
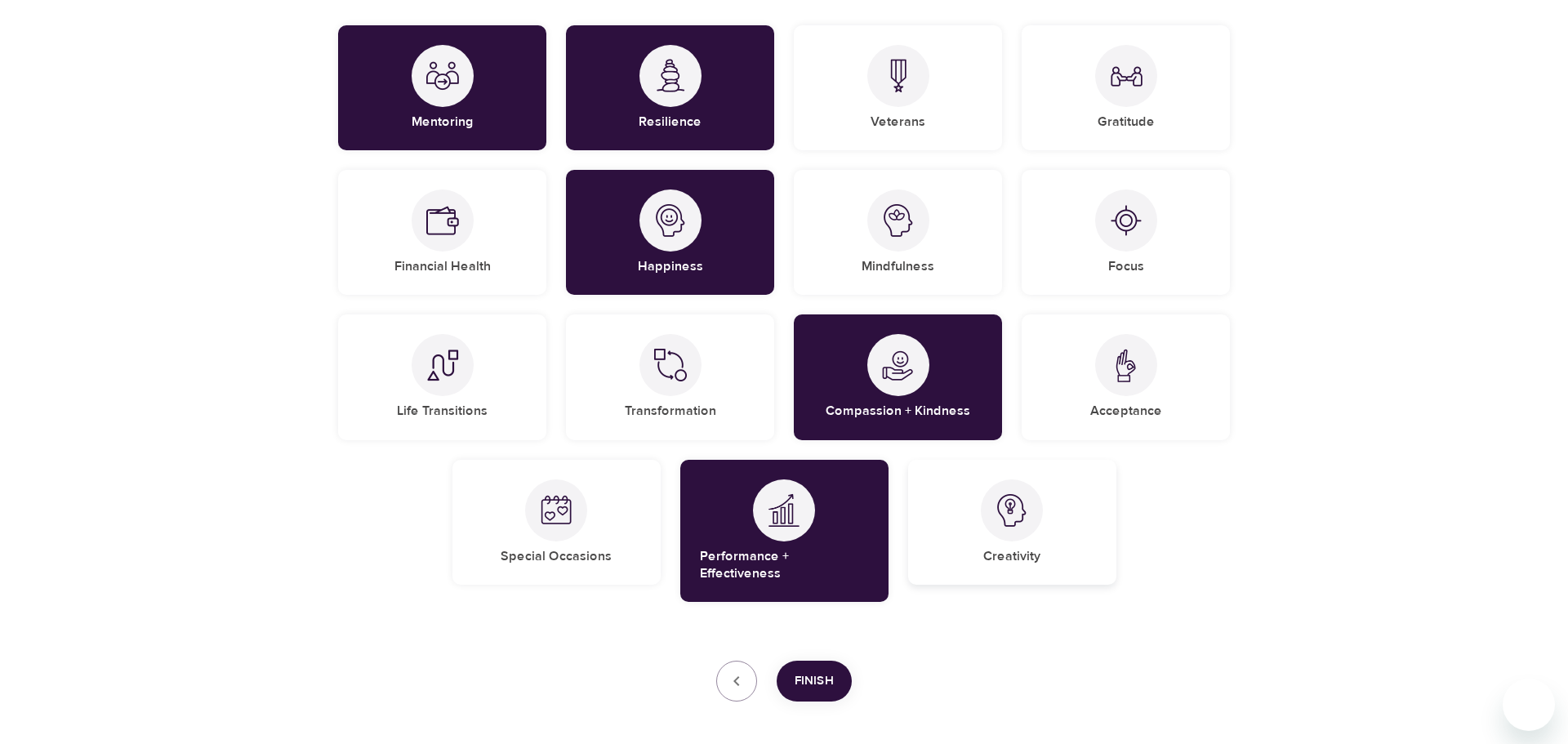
click at [1098, 584] on div "Creativity" at bounding box center [1012, 522] width 208 height 125
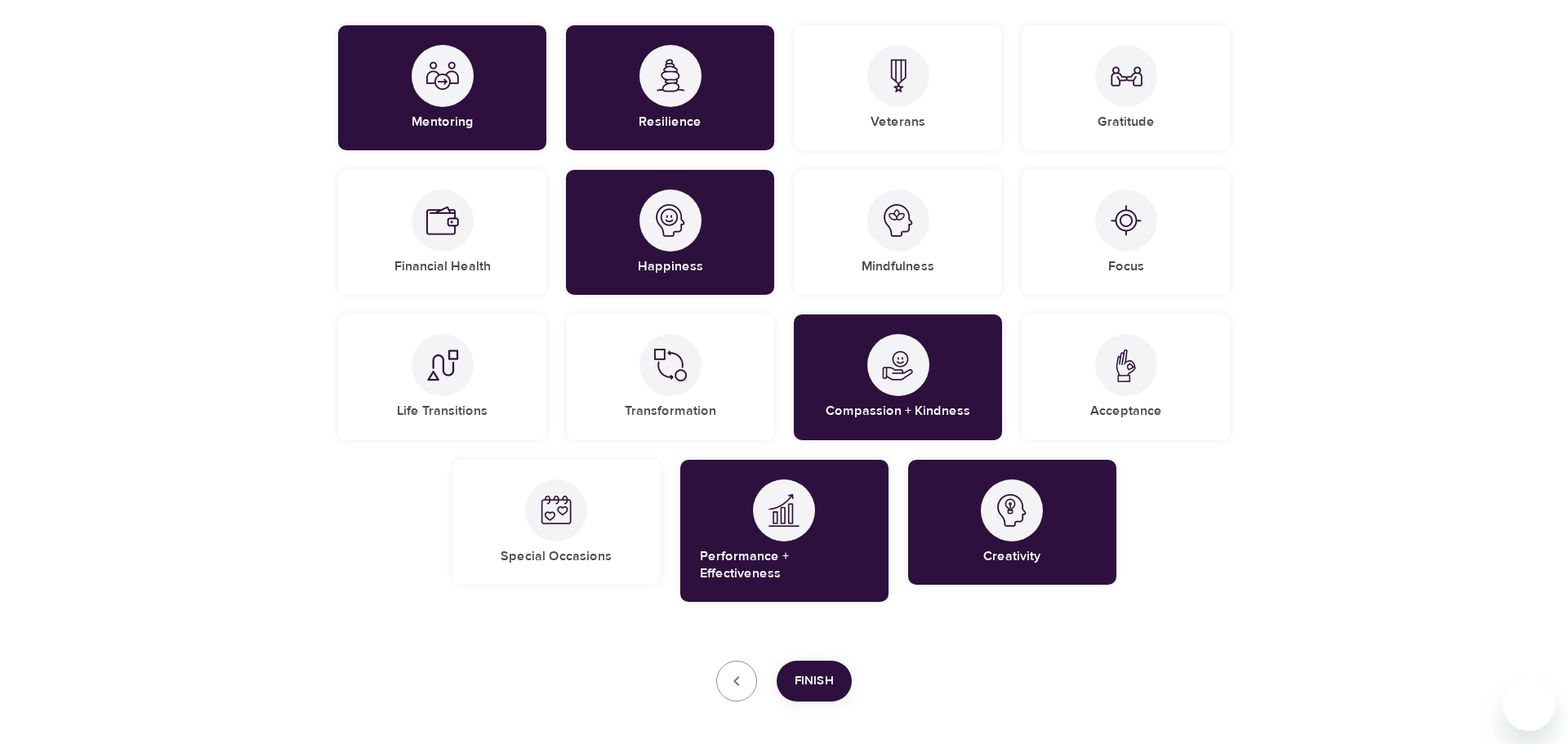
click at [836, 661] on button "Finish" at bounding box center [814, 682] width 75 height 41
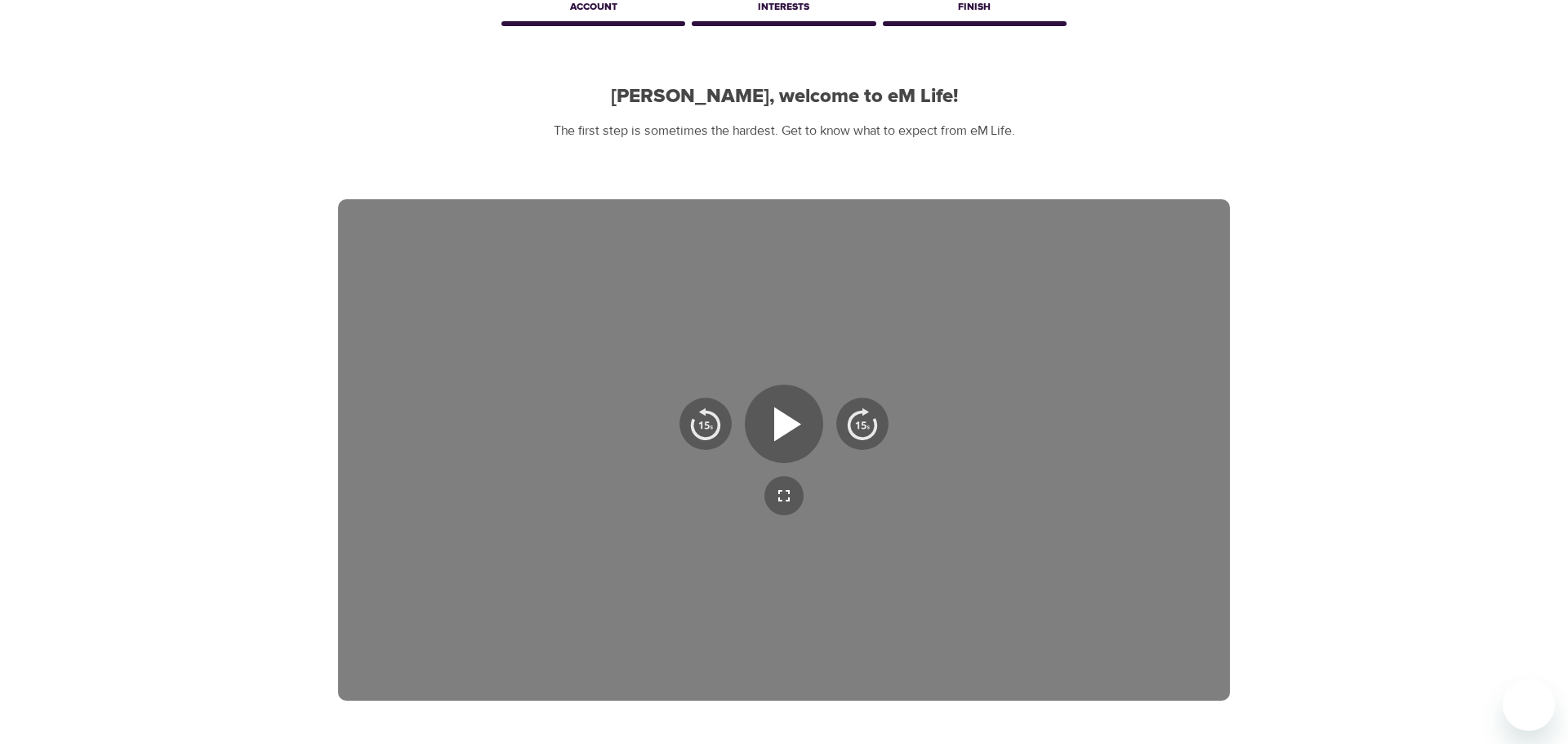
scroll to position [67, 0]
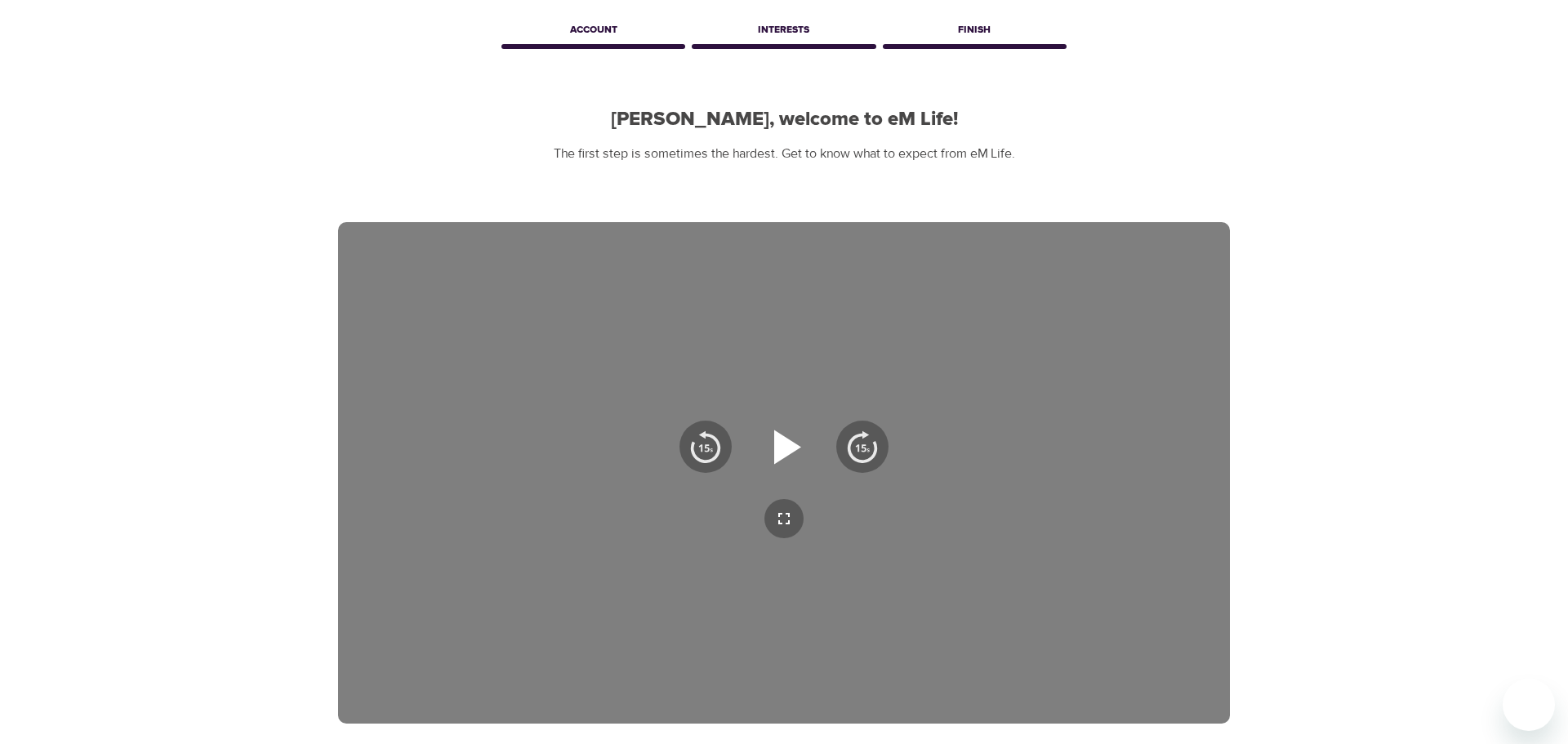
click at [777, 421] on icon "button" at bounding box center [784, 447] width 59 height 59
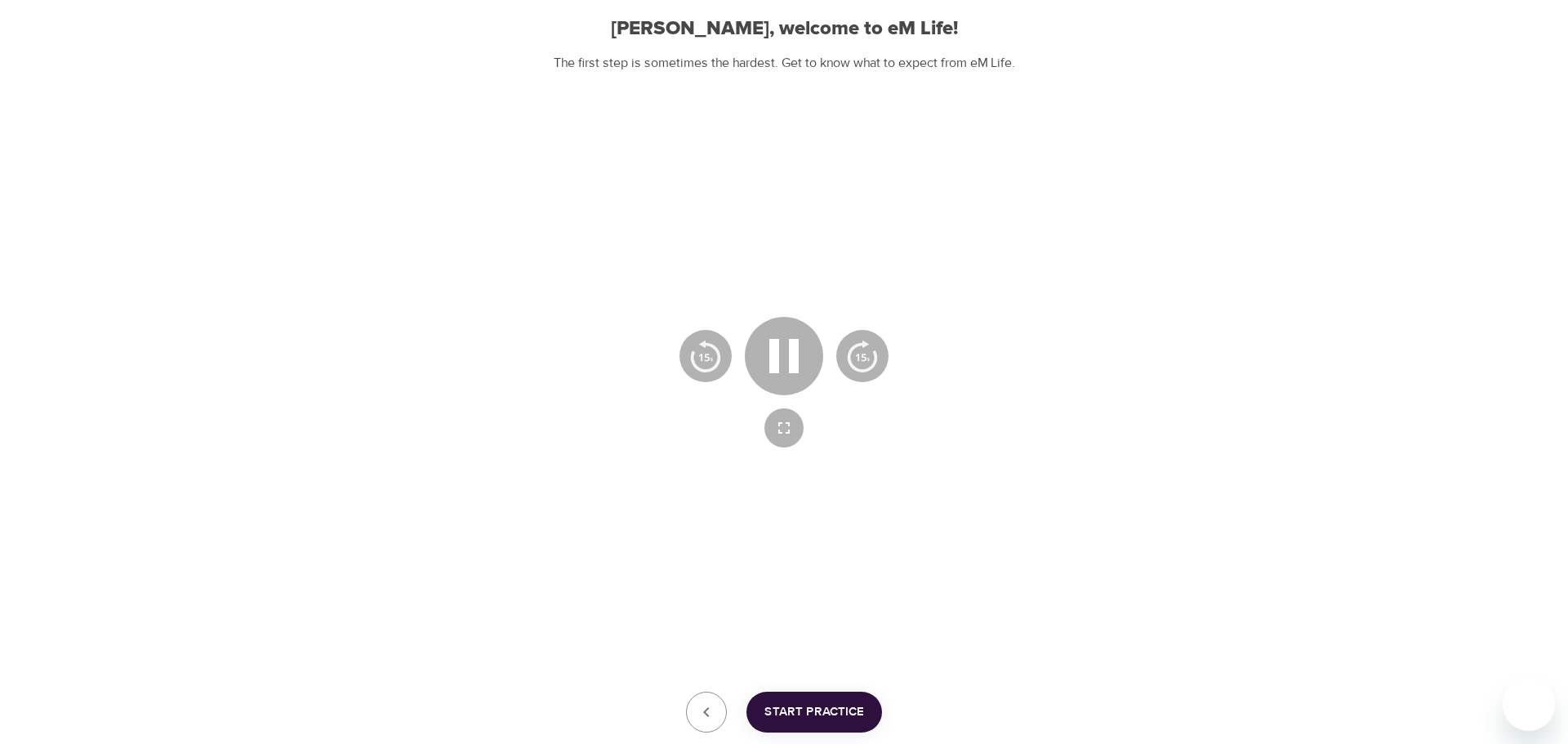
scroll to position [199, 0]
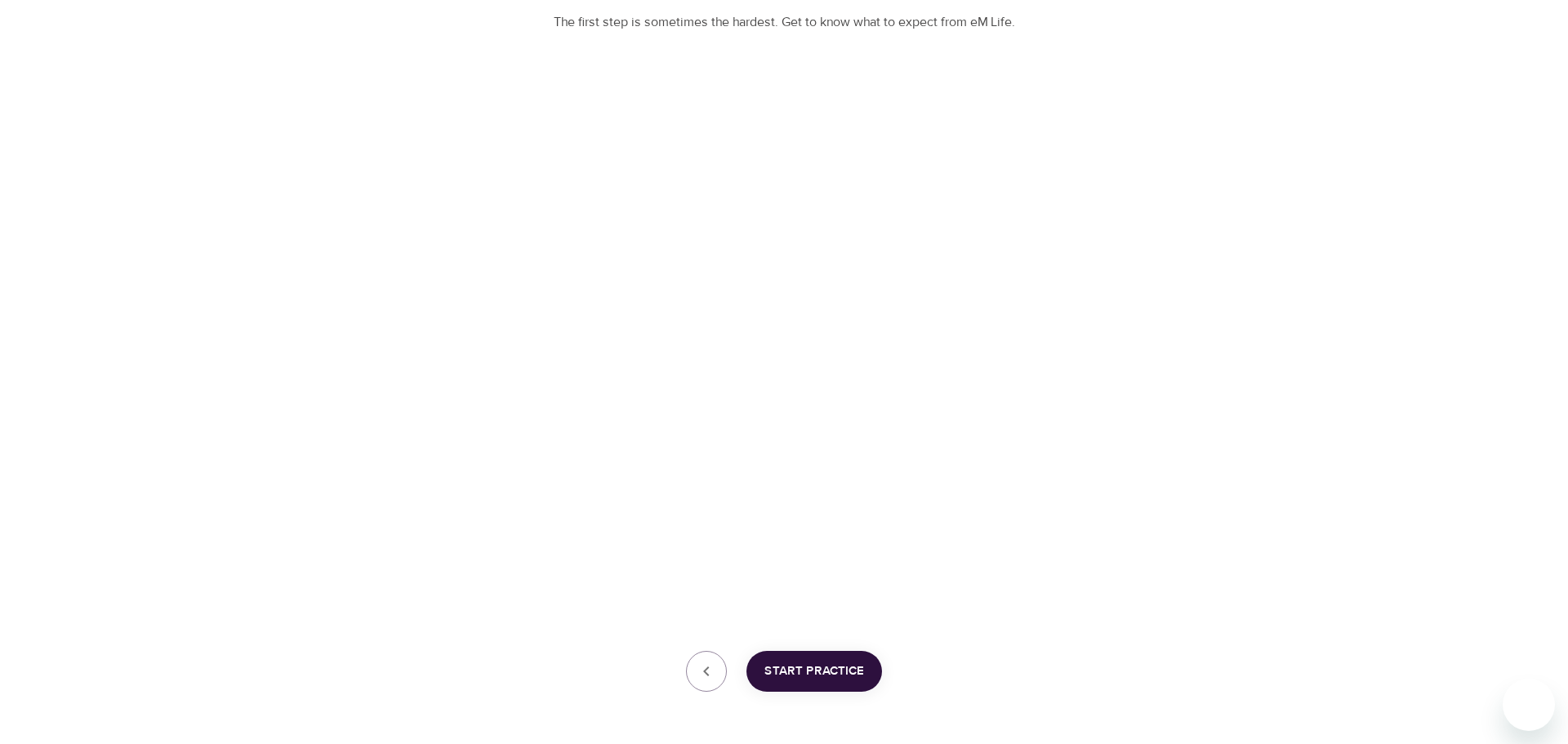
click at [826, 666] on span "Start Practice" at bounding box center [813, 672] width 99 height 22
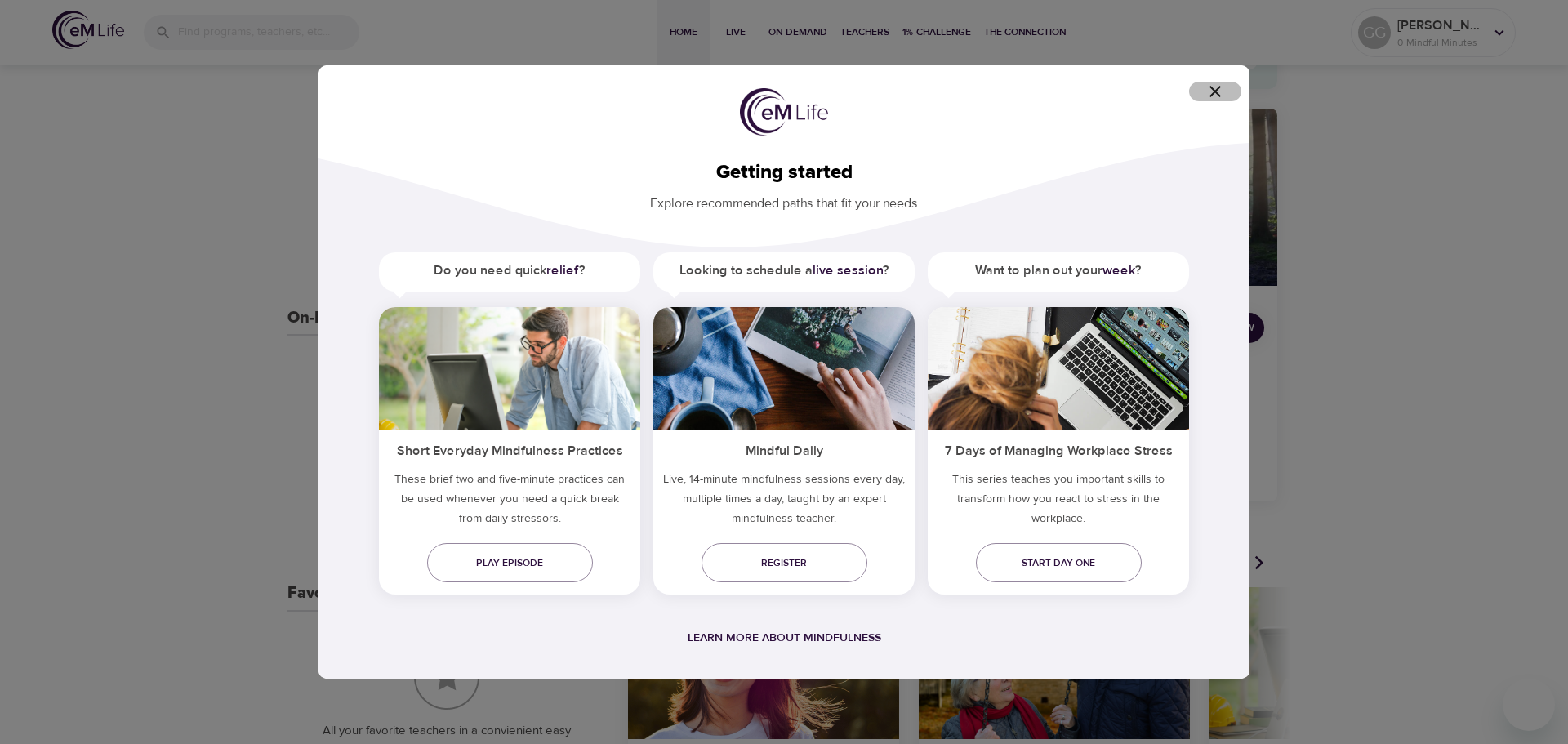
click at [1223, 93] on icon "button" at bounding box center [1215, 91] width 20 height 20
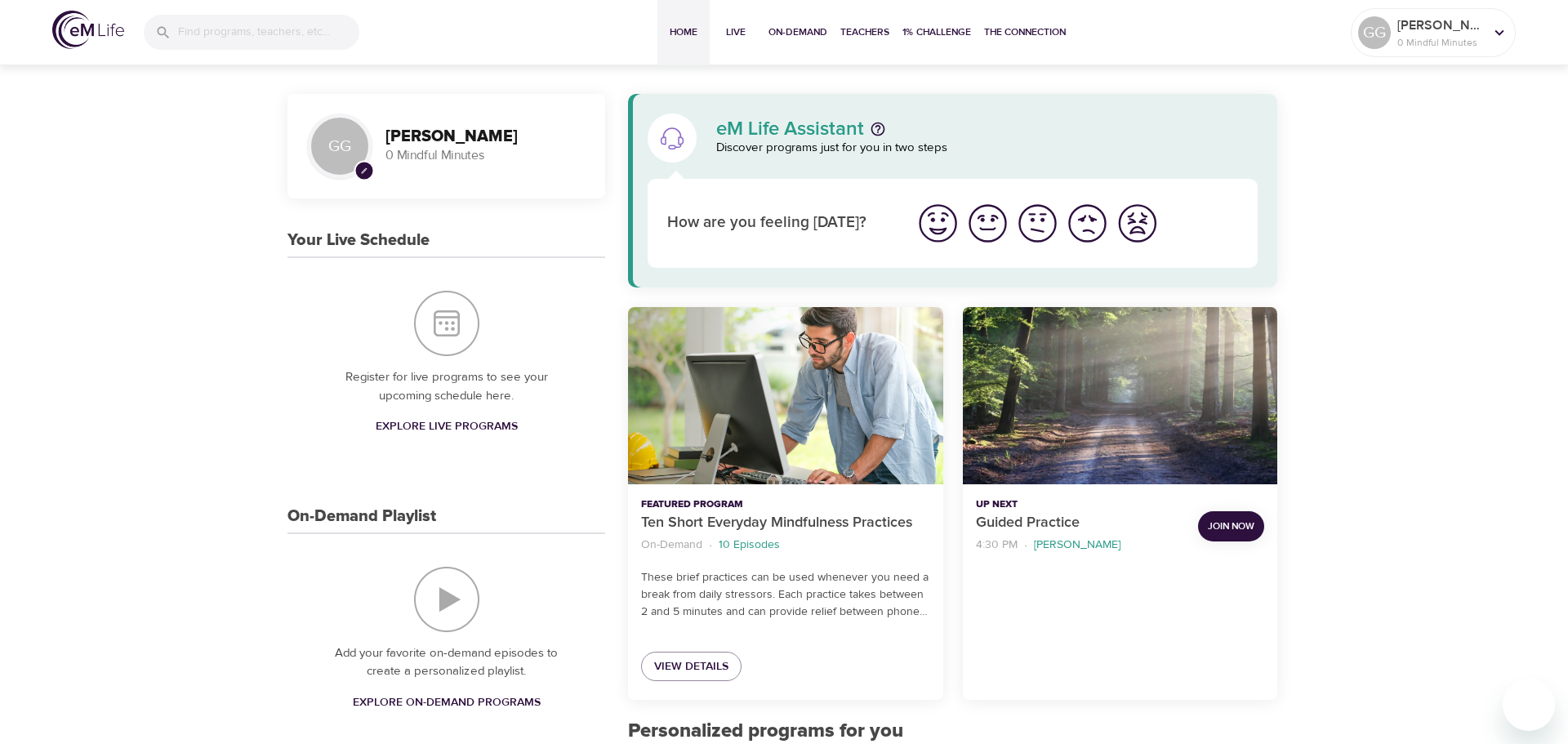
click at [446, 335] on img "Your Live Schedule" at bounding box center [447, 323] width 66 height 66
click at [416, 336] on img "Your Live Schedule" at bounding box center [447, 323] width 66 height 66
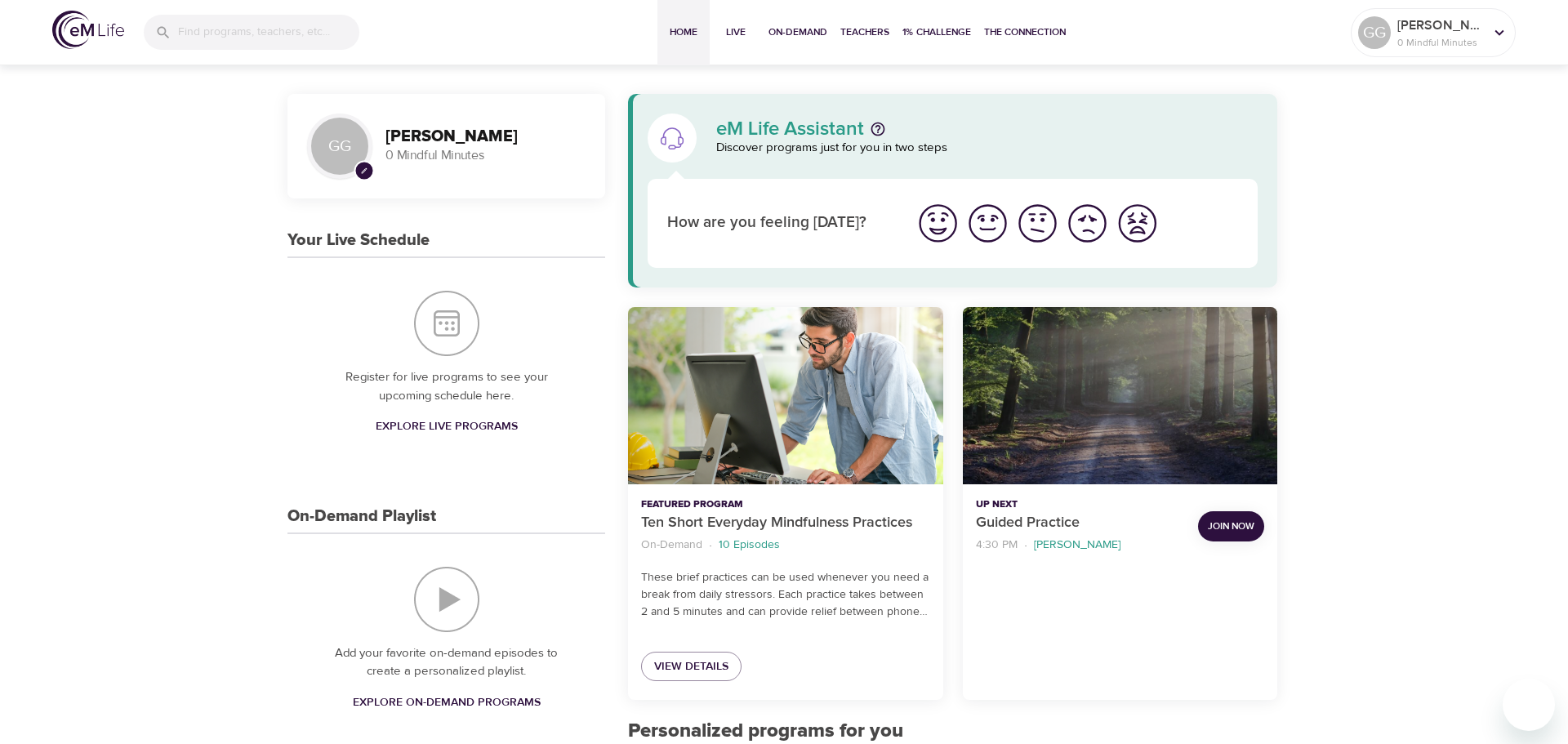
click at [1171, 422] on div "Guided Practice" at bounding box center [1120, 396] width 314 height 177
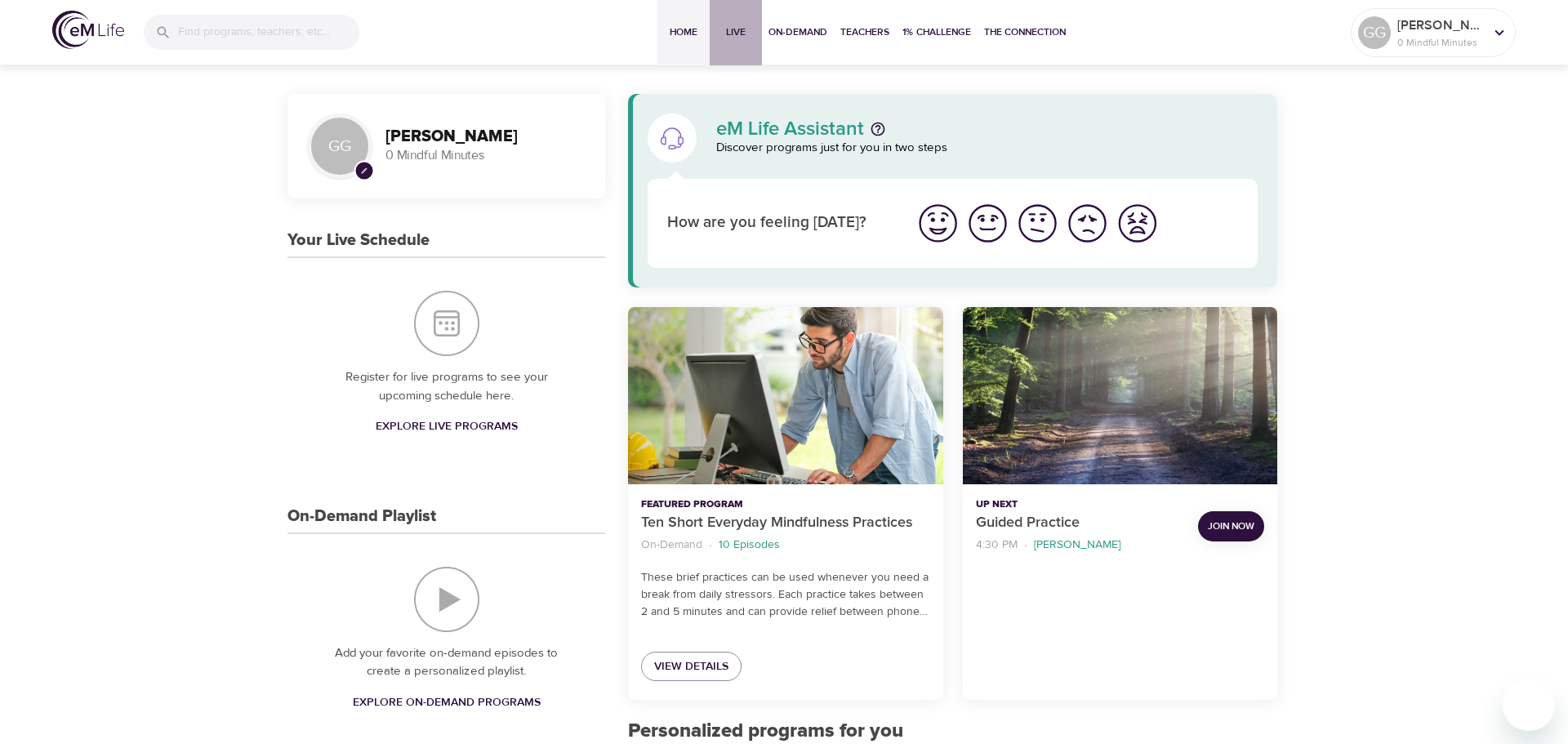
click at [733, 25] on span "Live" at bounding box center [736, 31] width 39 height 17
click at [825, 39] on span "On-Demand" at bounding box center [798, 31] width 59 height 17
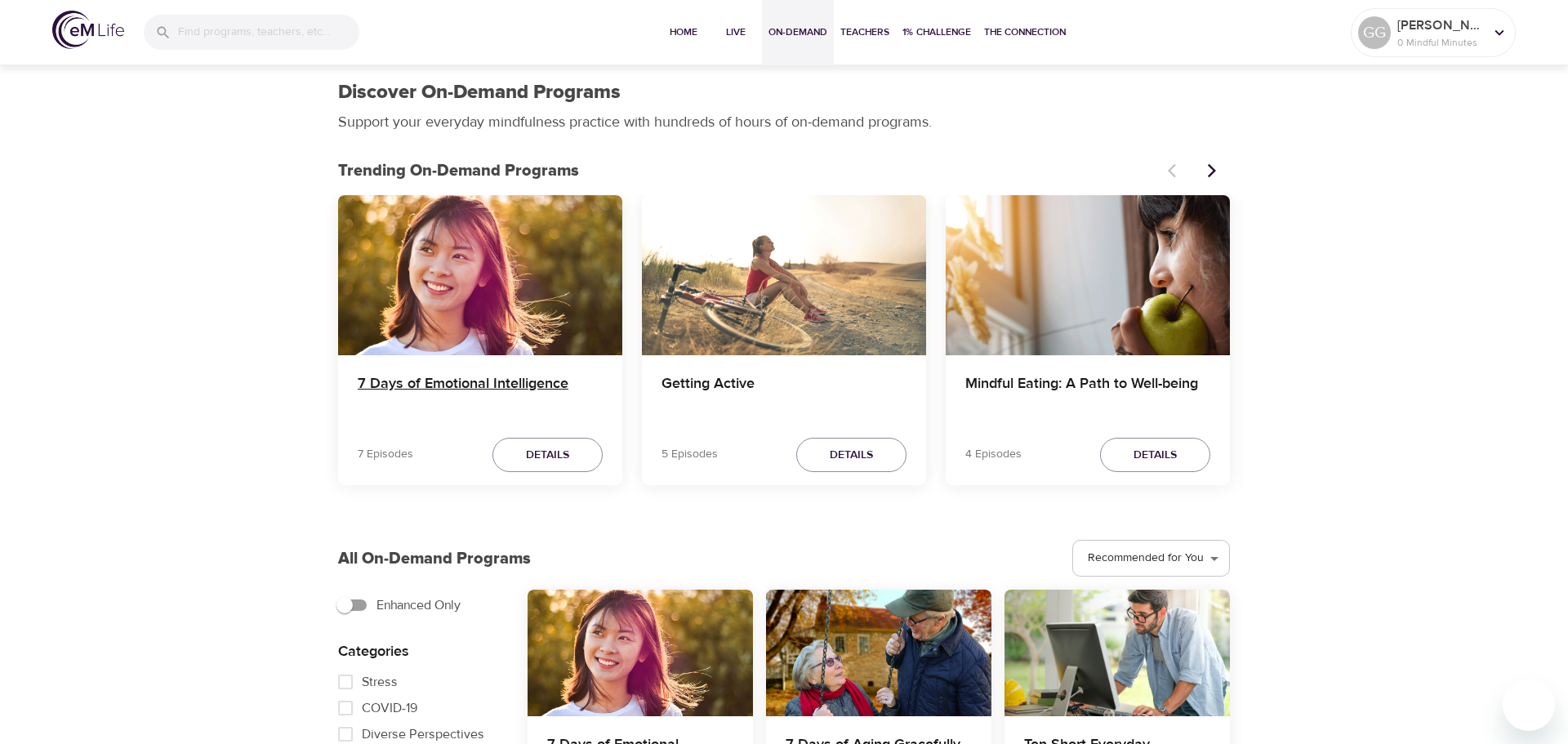
click at [539, 391] on h4 "7 Days of Emotional Intelligence" at bounding box center [479, 395] width 245 height 39
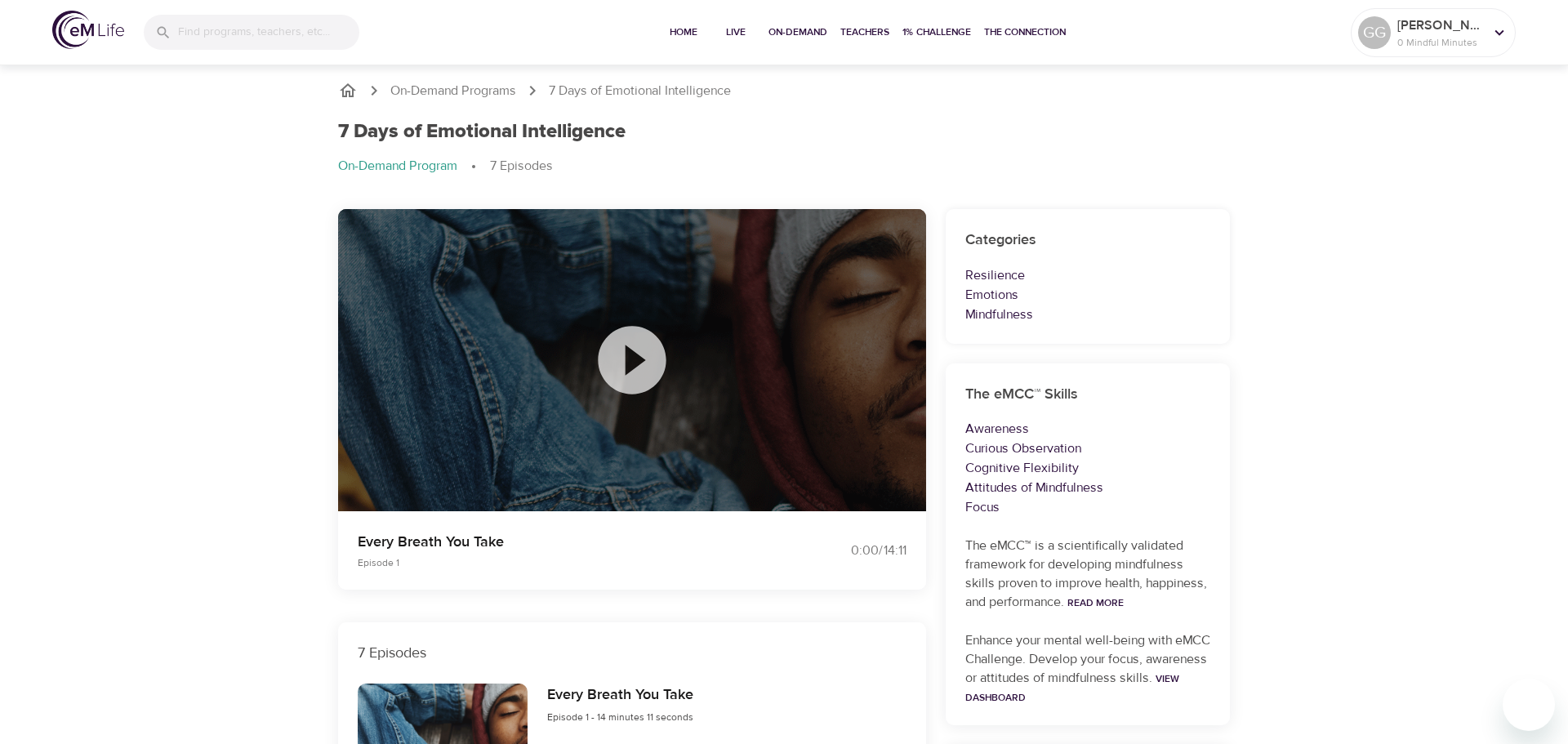
click at [661, 364] on icon at bounding box center [632, 360] width 68 height 68
